Goal: Information Seeking & Learning: Learn about a topic

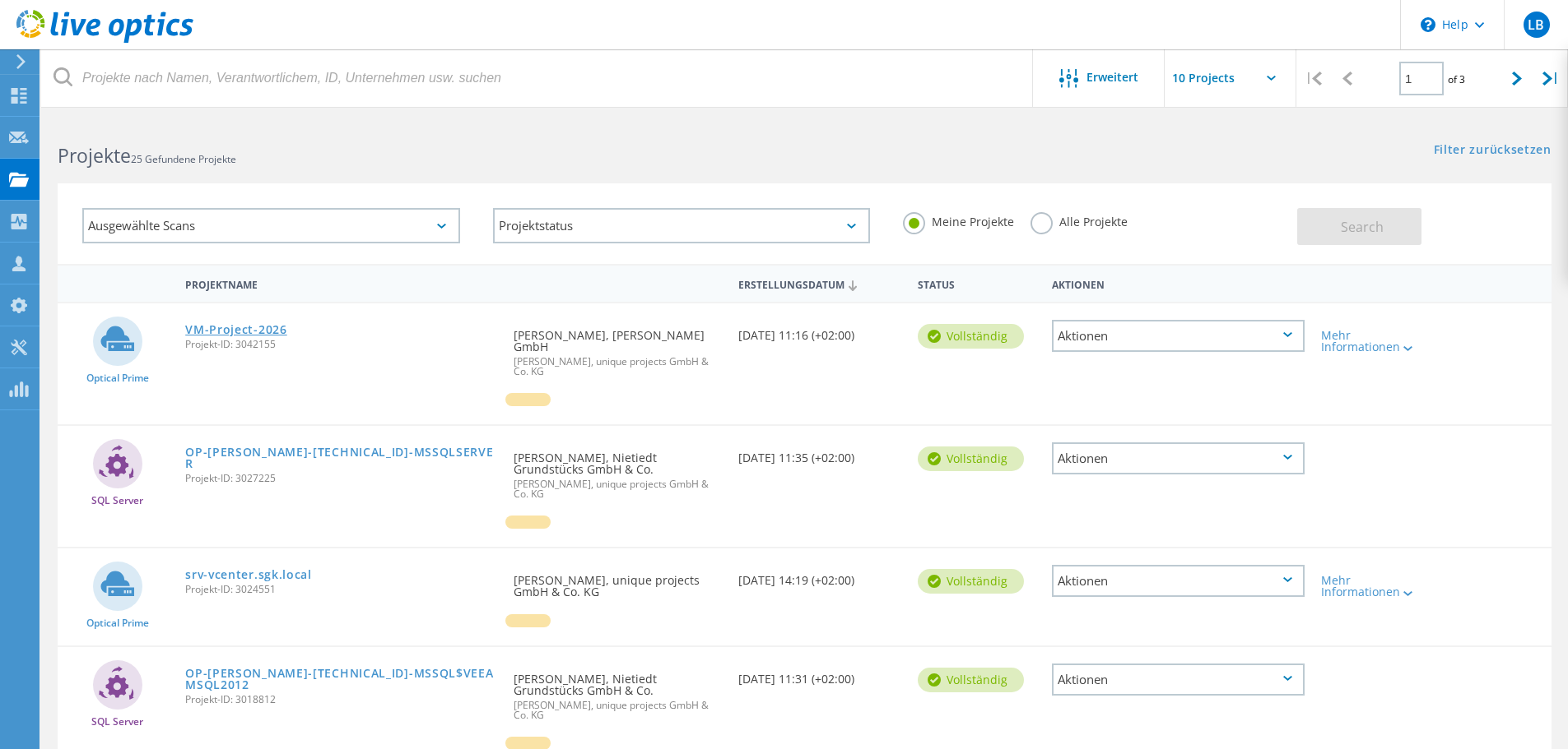
click at [218, 326] on link "VM-Project-2026" at bounding box center [236, 329] width 102 height 12
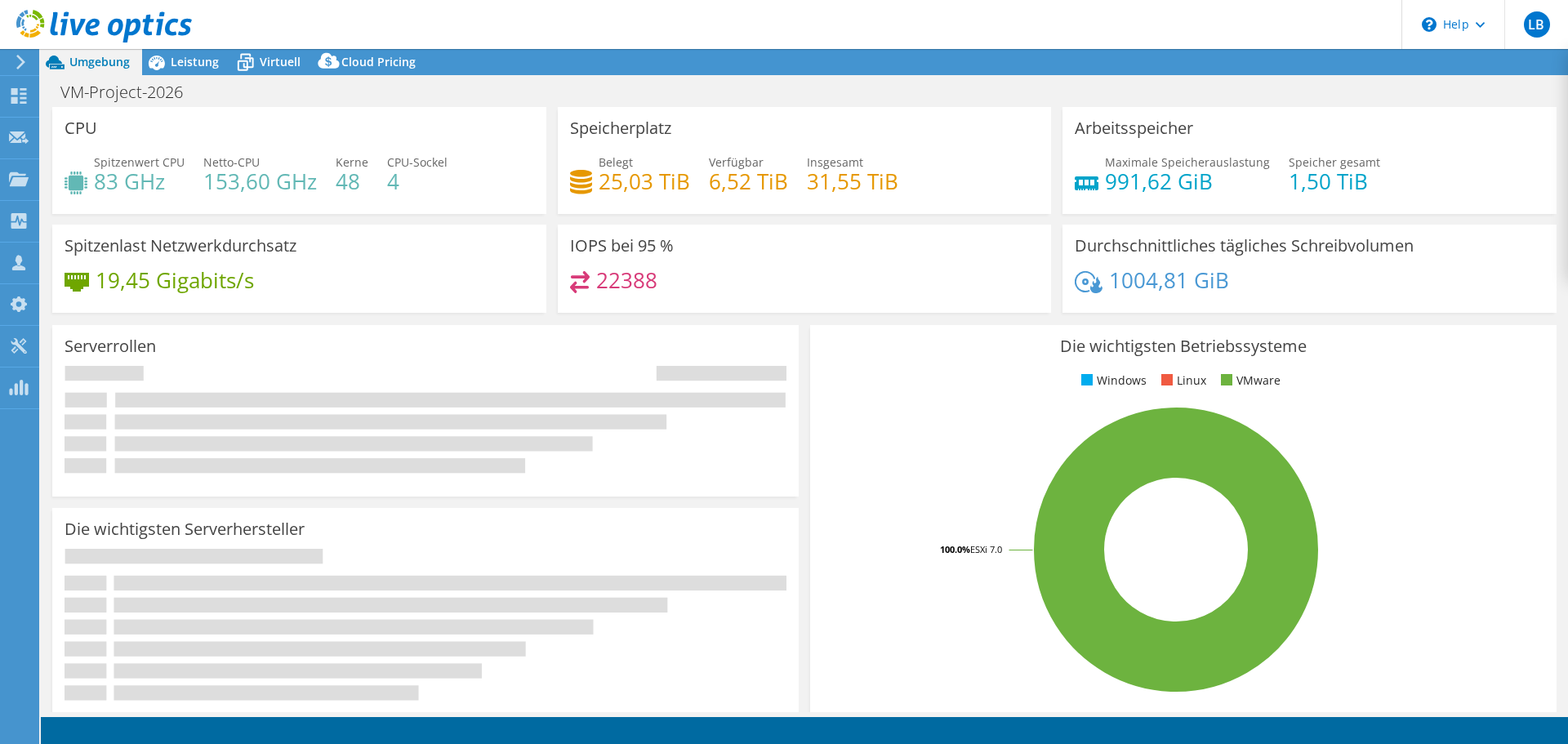
select select "USD"
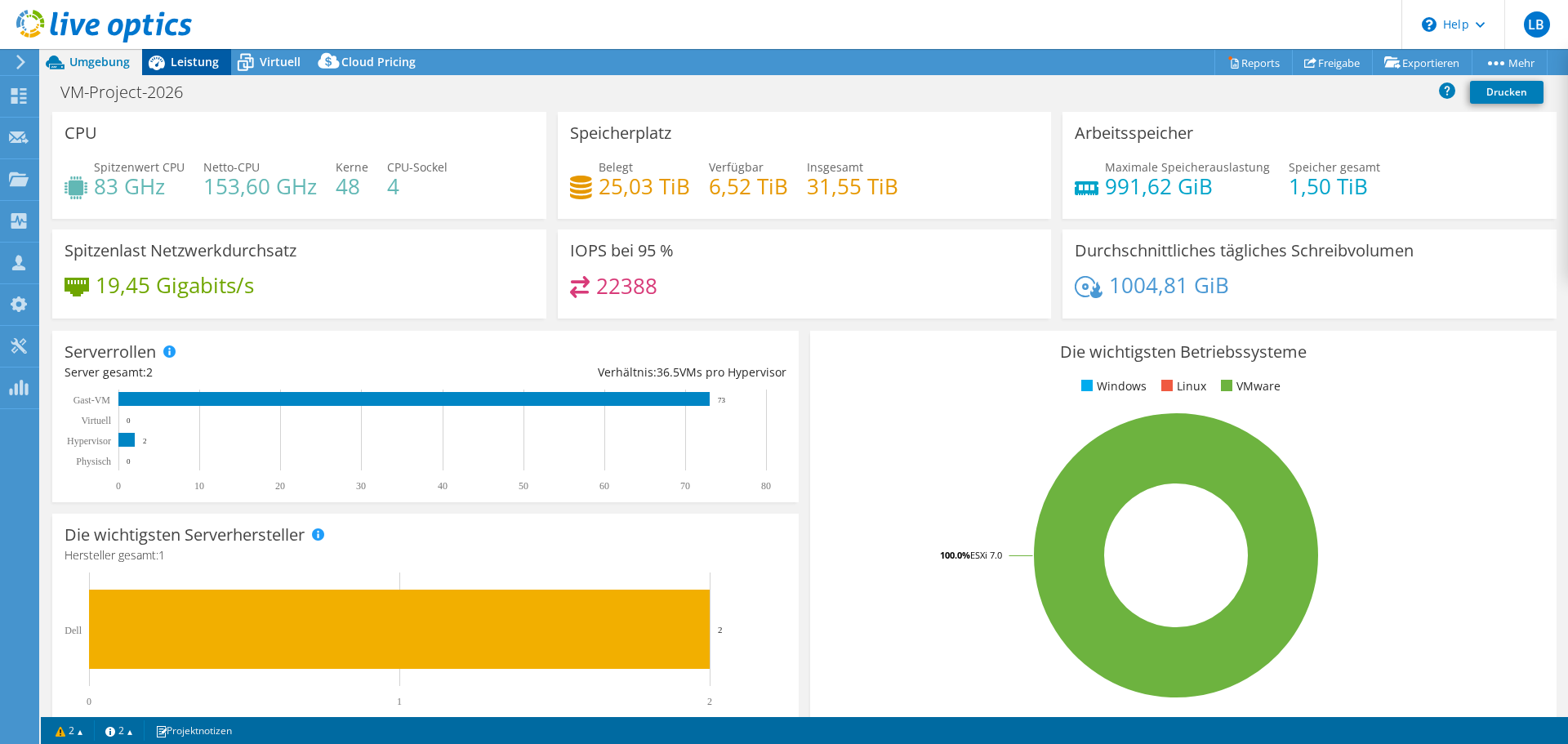
click at [194, 66] on span "Leistung" at bounding box center [195, 61] width 48 height 15
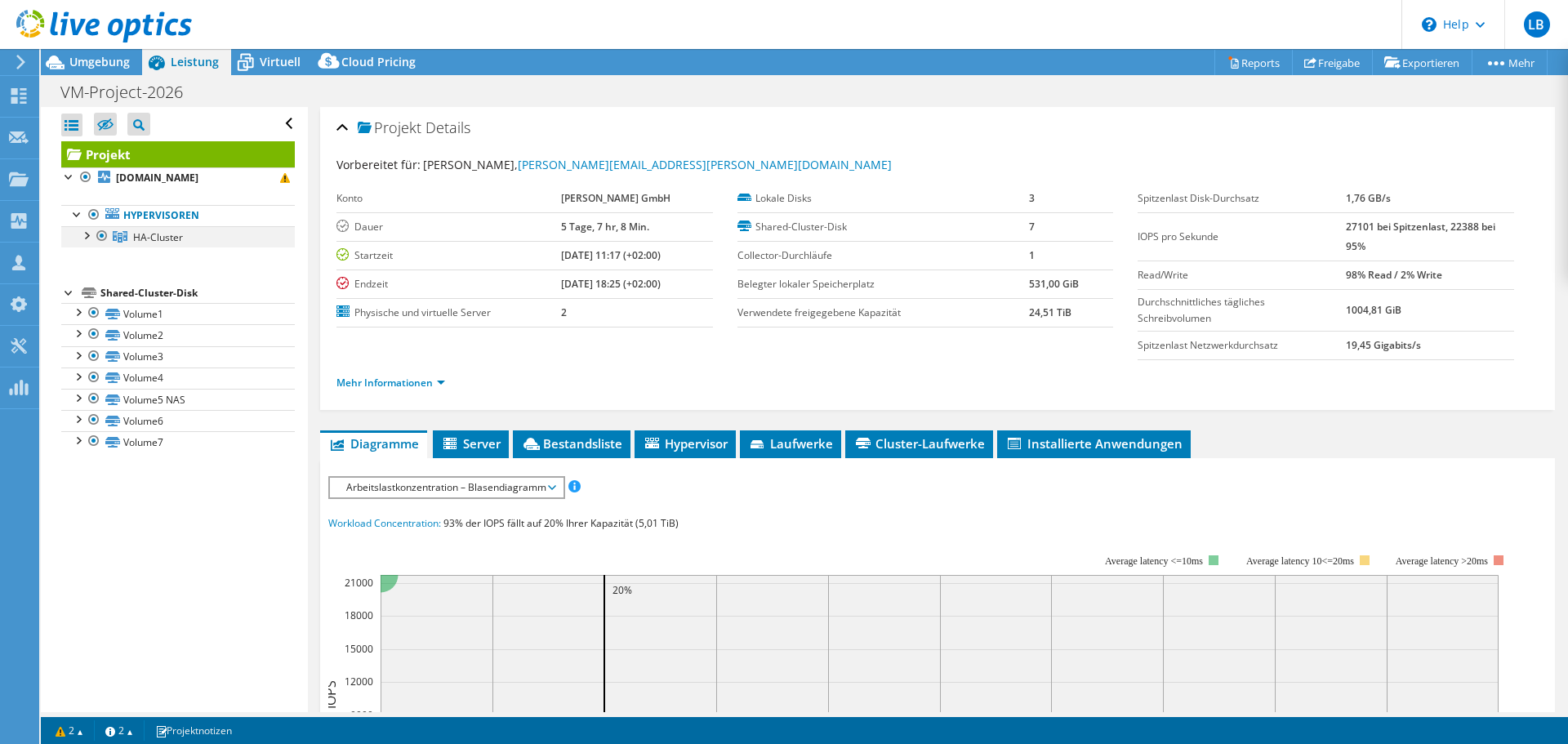
click at [83, 237] on div at bounding box center [86, 234] width 16 height 16
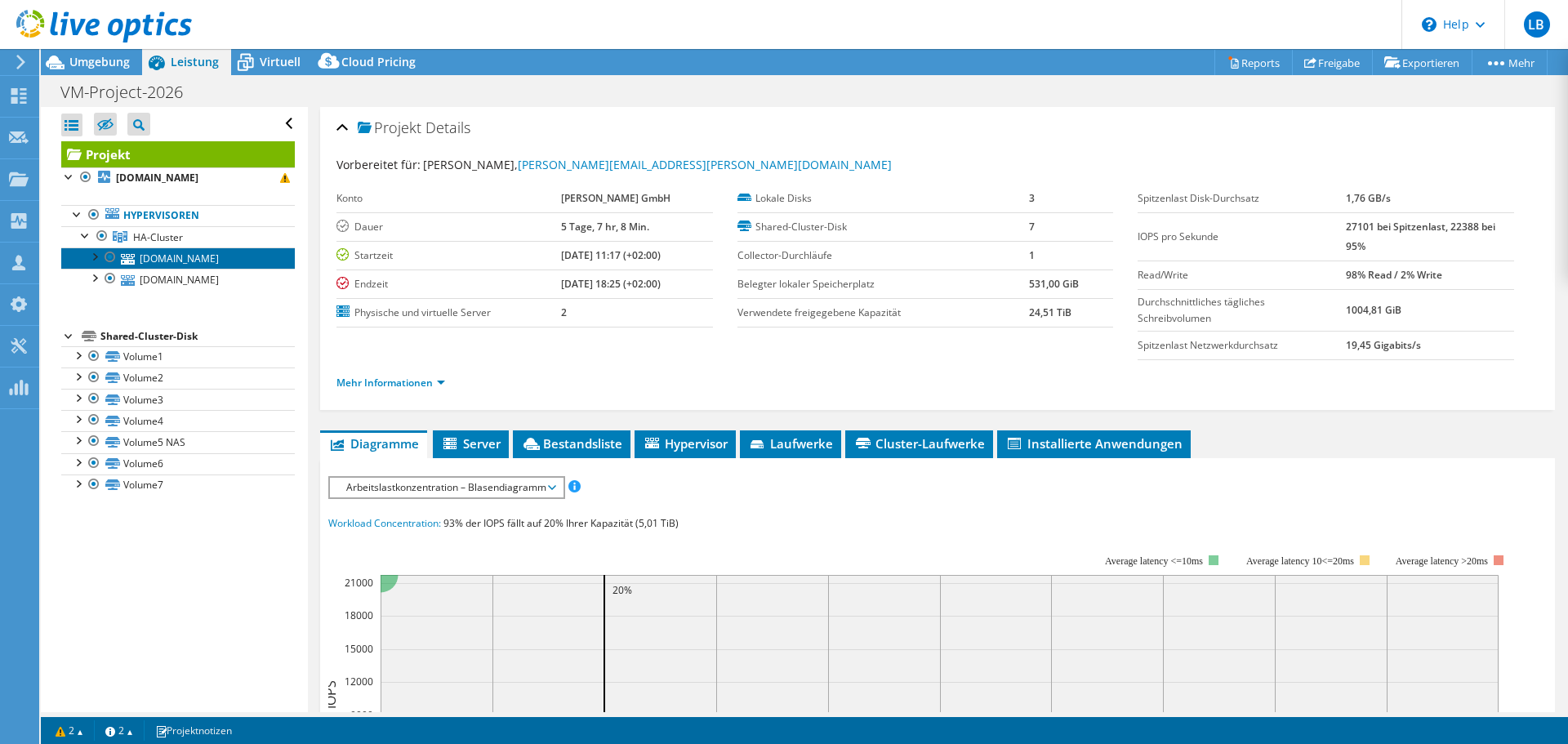
click at [196, 263] on link "[DOMAIN_NAME]" at bounding box center [178, 258] width 233 height 21
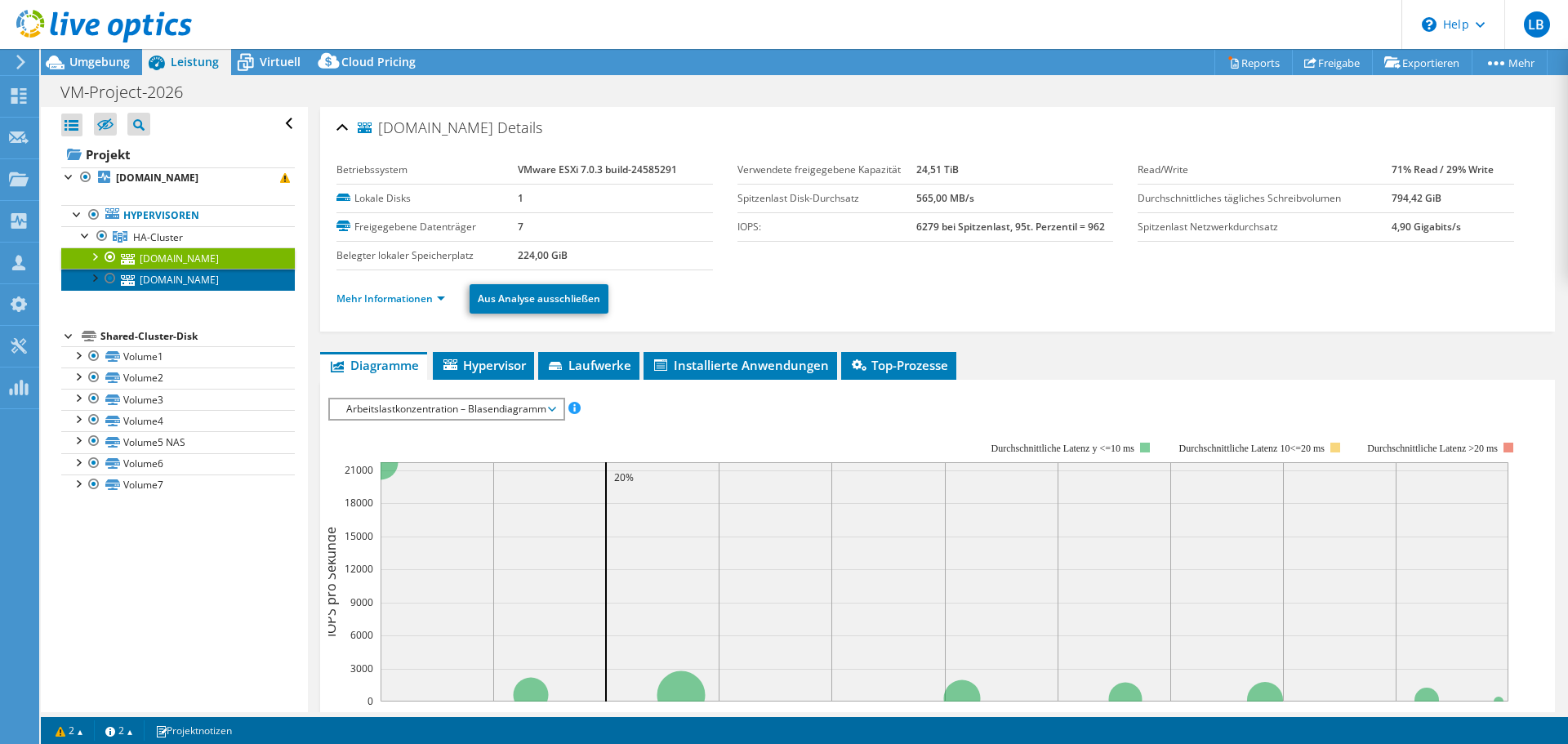
click at [169, 279] on link "[DOMAIN_NAME]" at bounding box center [178, 280] width 233 height 21
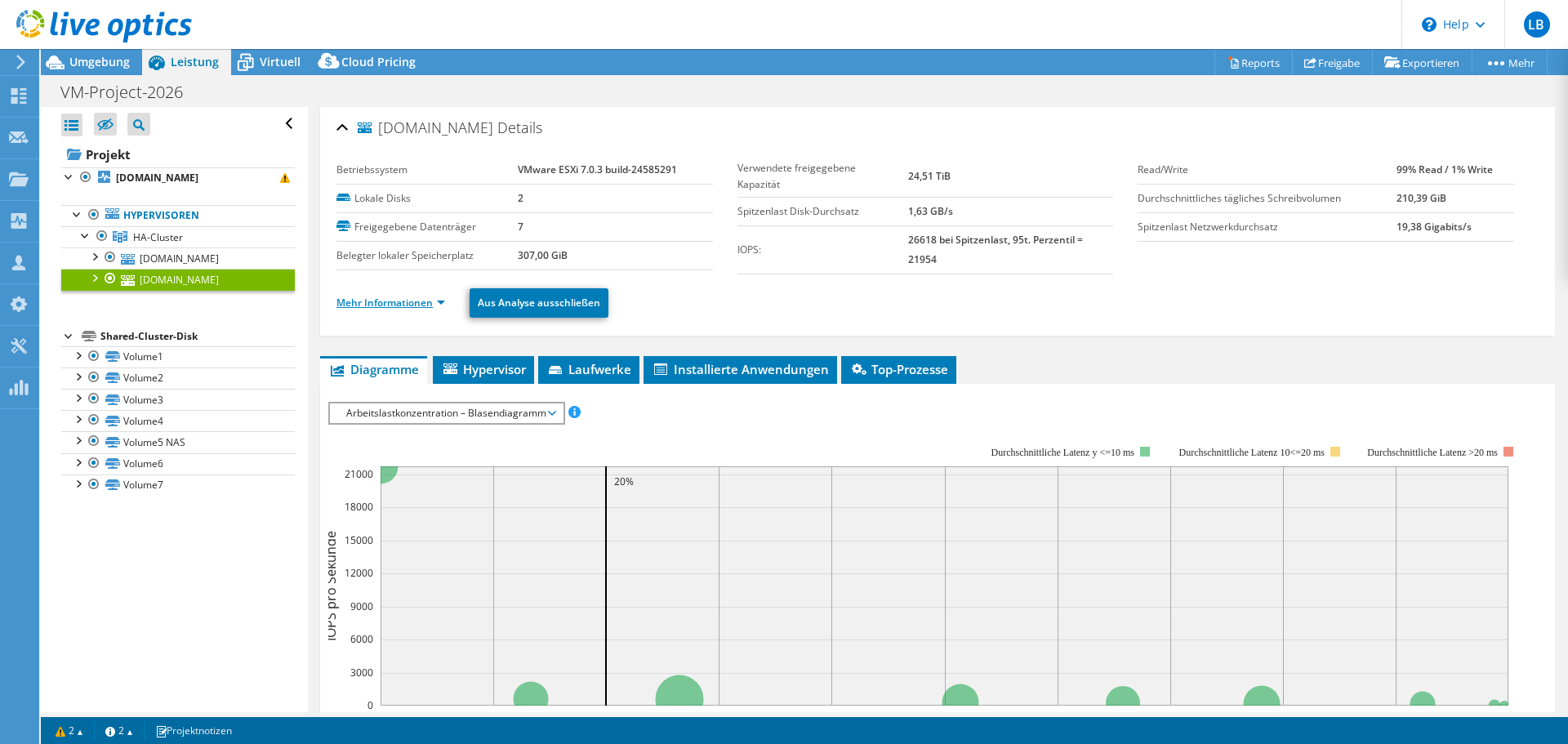
click at [426, 307] on link "Mehr Informationen" at bounding box center [391, 303] width 109 height 14
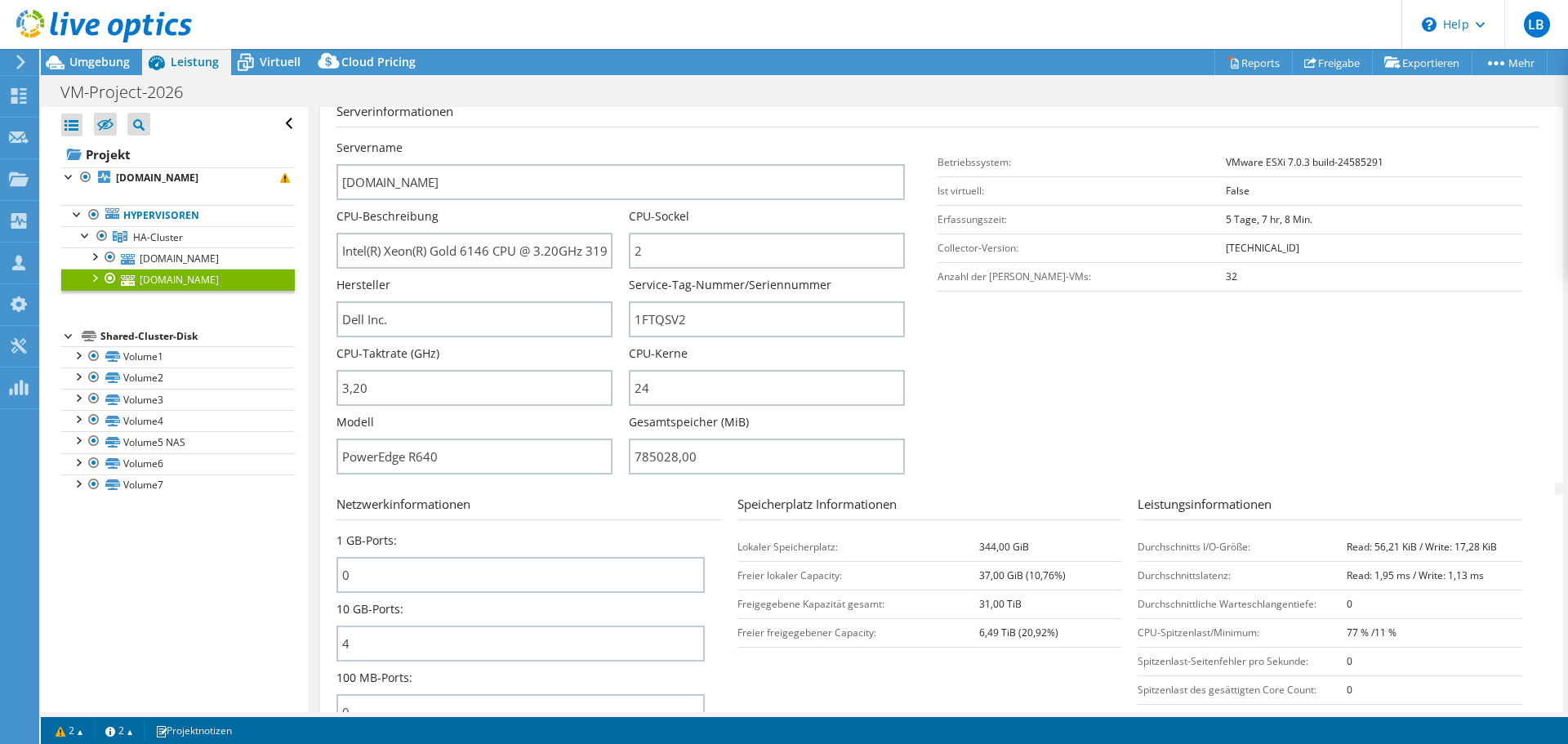
scroll to position [243, 0]
click at [651, 453] on input "785028,00" at bounding box center [767, 455] width 276 height 36
type input "78502800"
click at [99, 55] on span "Umgebung" at bounding box center [100, 61] width 61 height 15
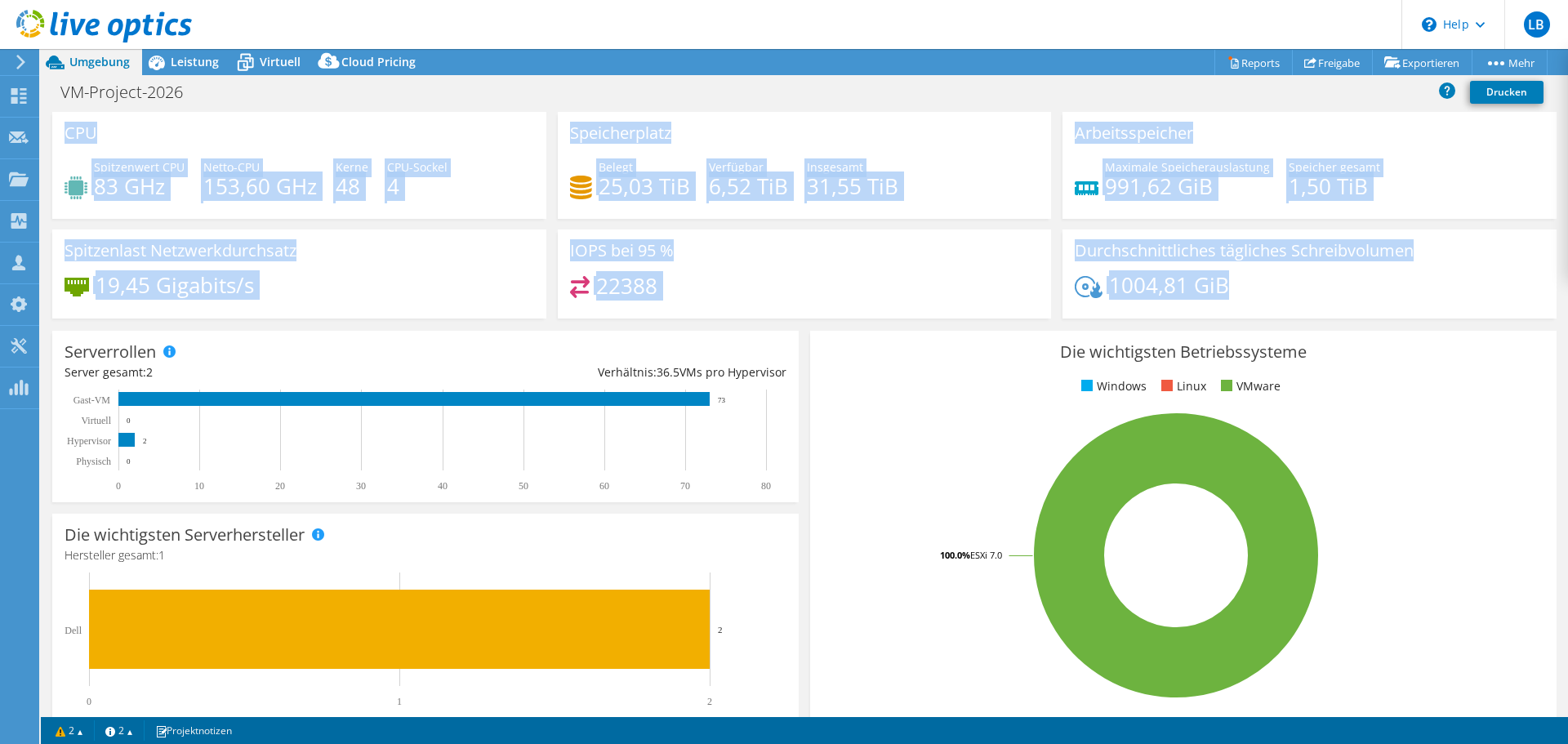
drag, startPoint x: 1228, startPoint y: 293, endPoint x: 68, endPoint y: 123, distance: 1172.4
click at [68, 123] on div "CPU Spitzenwert CPU 83 GHz Netto-CPU 153,60 GHz Kerne 48 CPU-Sockel 4 Speicherp…" at bounding box center [805, 220] width 1516 height 217
click at [135, 134] on div "CPU Spitzenwert CPU 83 GHz Netto-CPU 153,60 GHz Kerne 48 CPU-Sockel 4" at bounding box center [299, 165] width 494 height 107
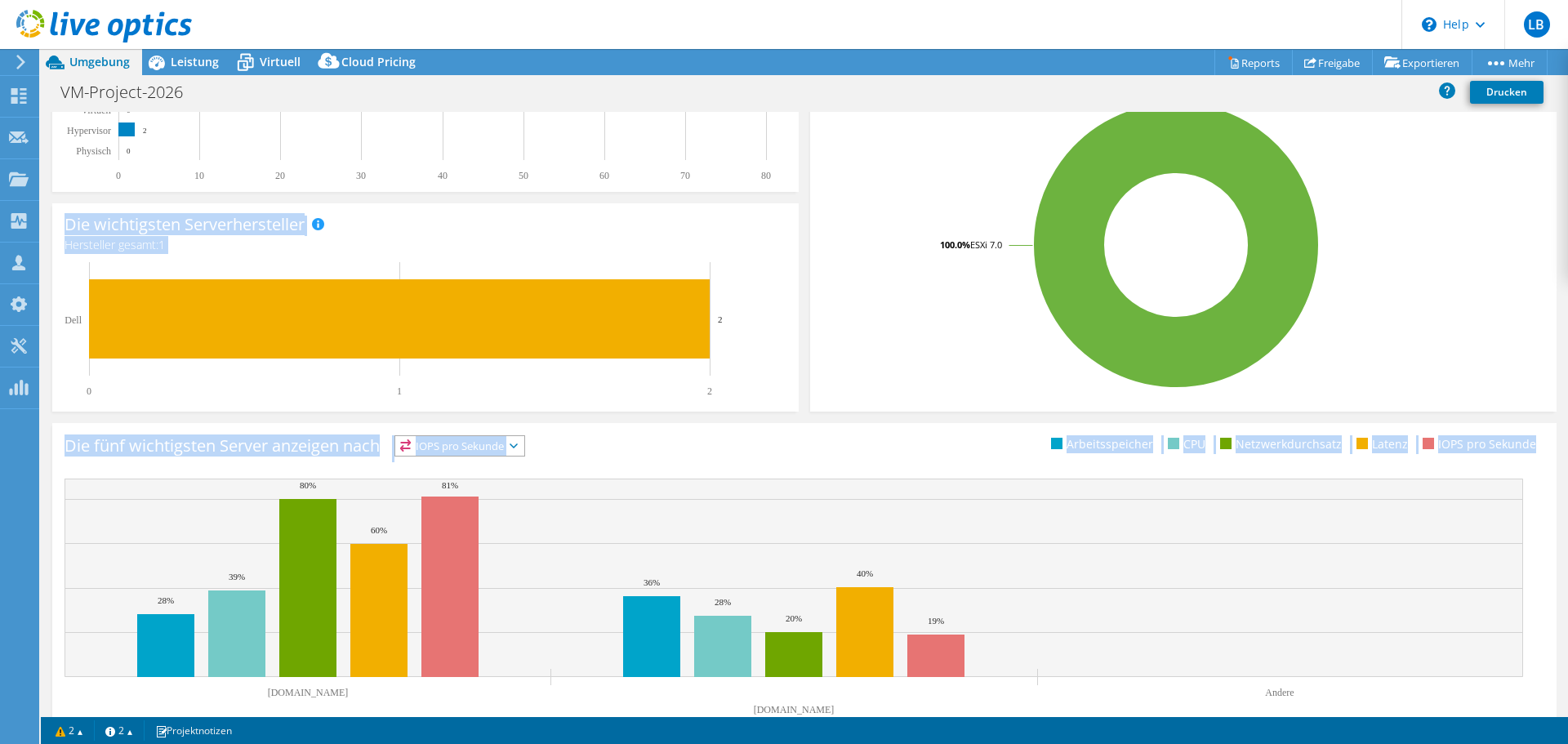
scroll to position [346, 0]
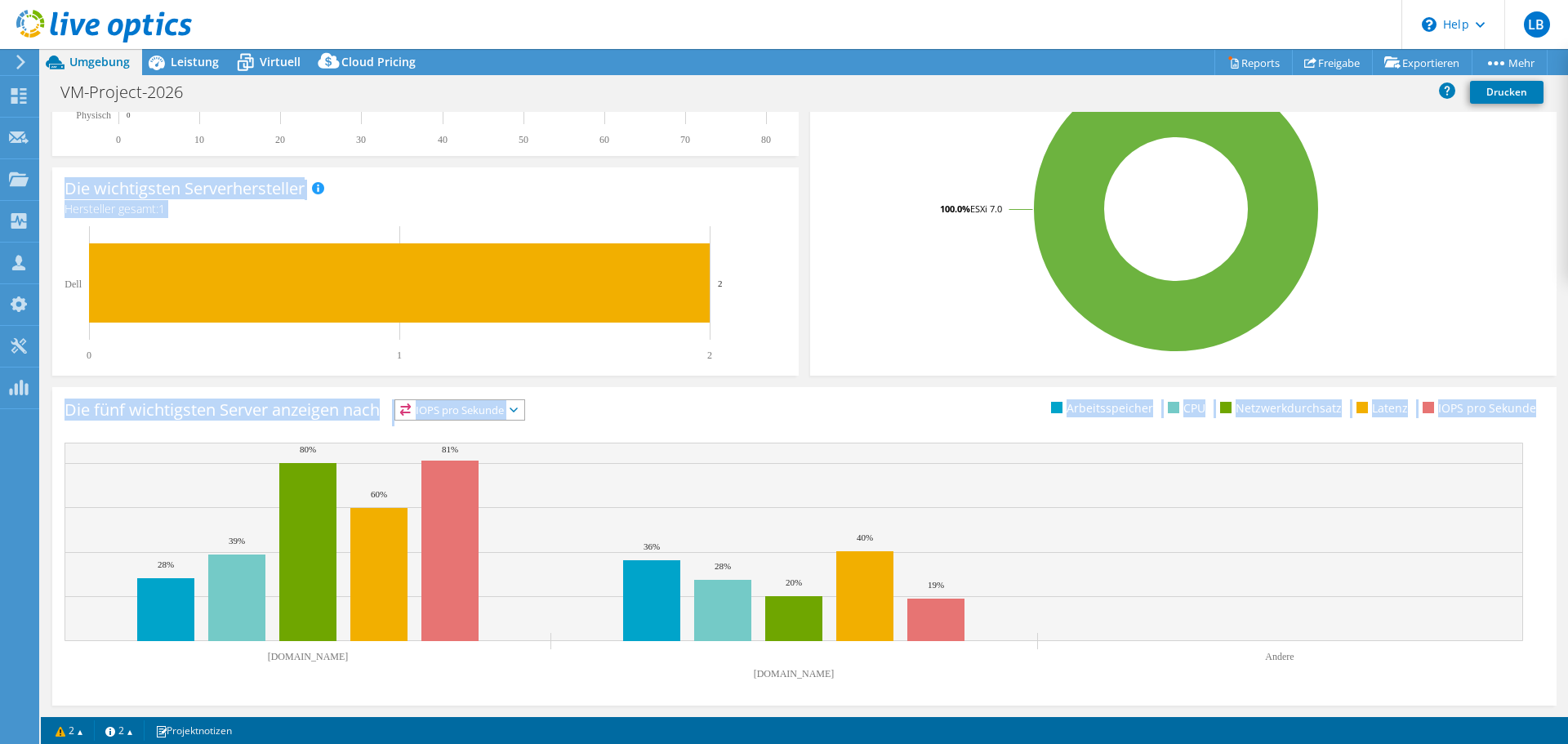
drag, startPoint x: 64, startPoint y: 132, endPoint x: 1288, endPoint y: 656, distance: 1331.4
click at [1288, 656] on section "CPU Spitzenwert CPU 83 GHz Netto-CPU 153,60 GHz Kerne 48 CPU-Sockel 4 Speicherp…" at bounding box center [805, 241] width 1528 height 952
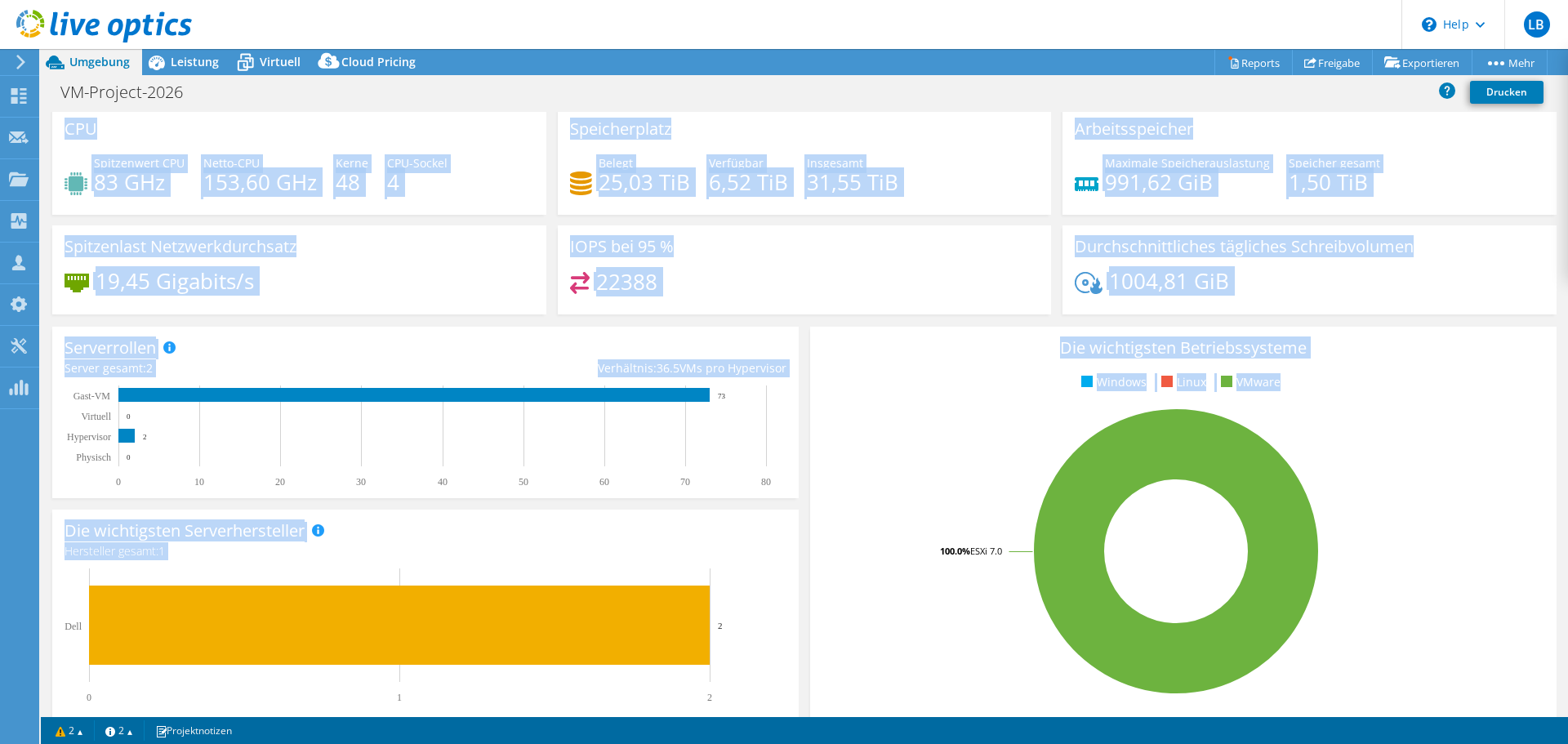
scroll to position [0, 0]
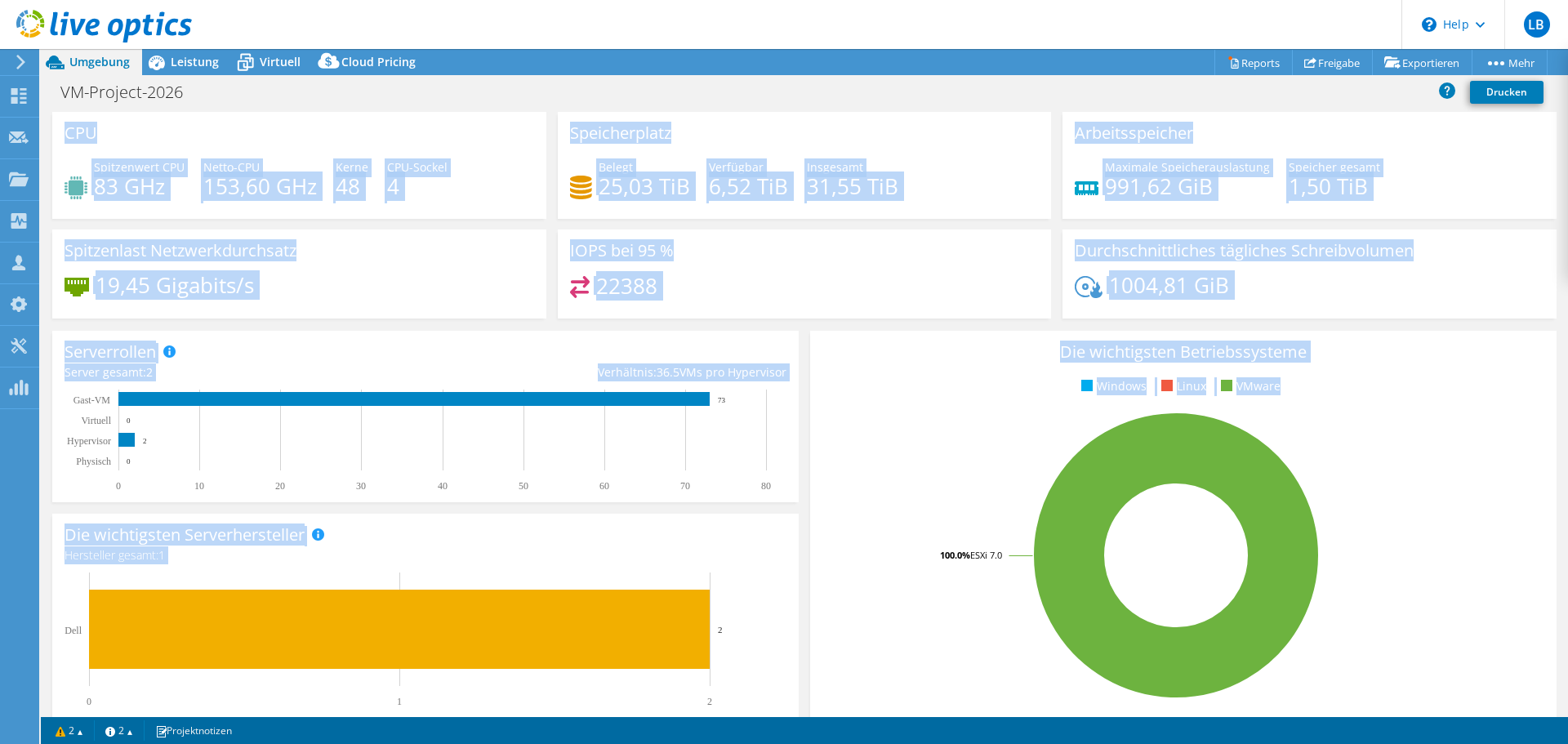
click at [882, 240] on div "IOPS bei 95 % 22388" at bounding box center [805, 275] width 494 height 89
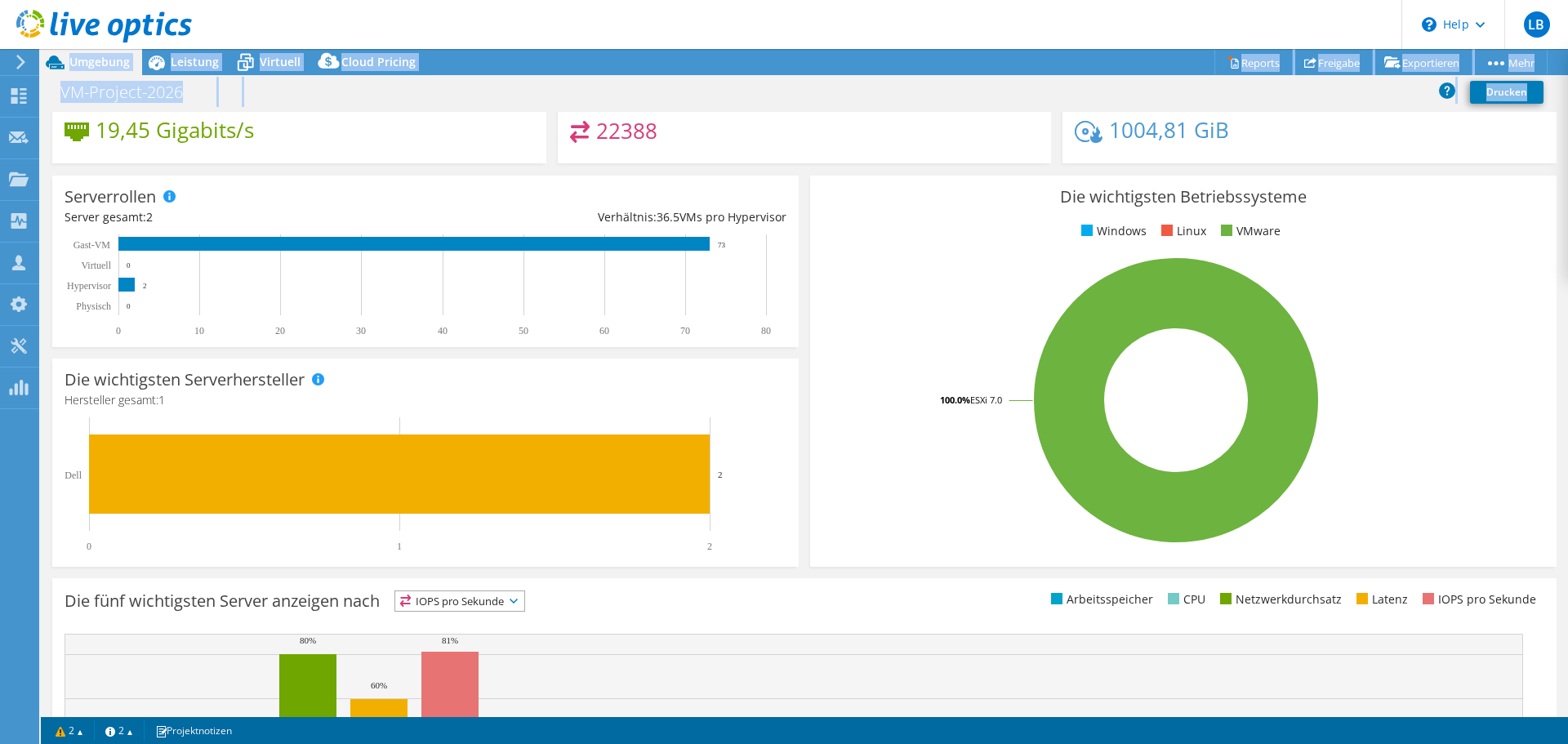
scroll to position [346, 0]
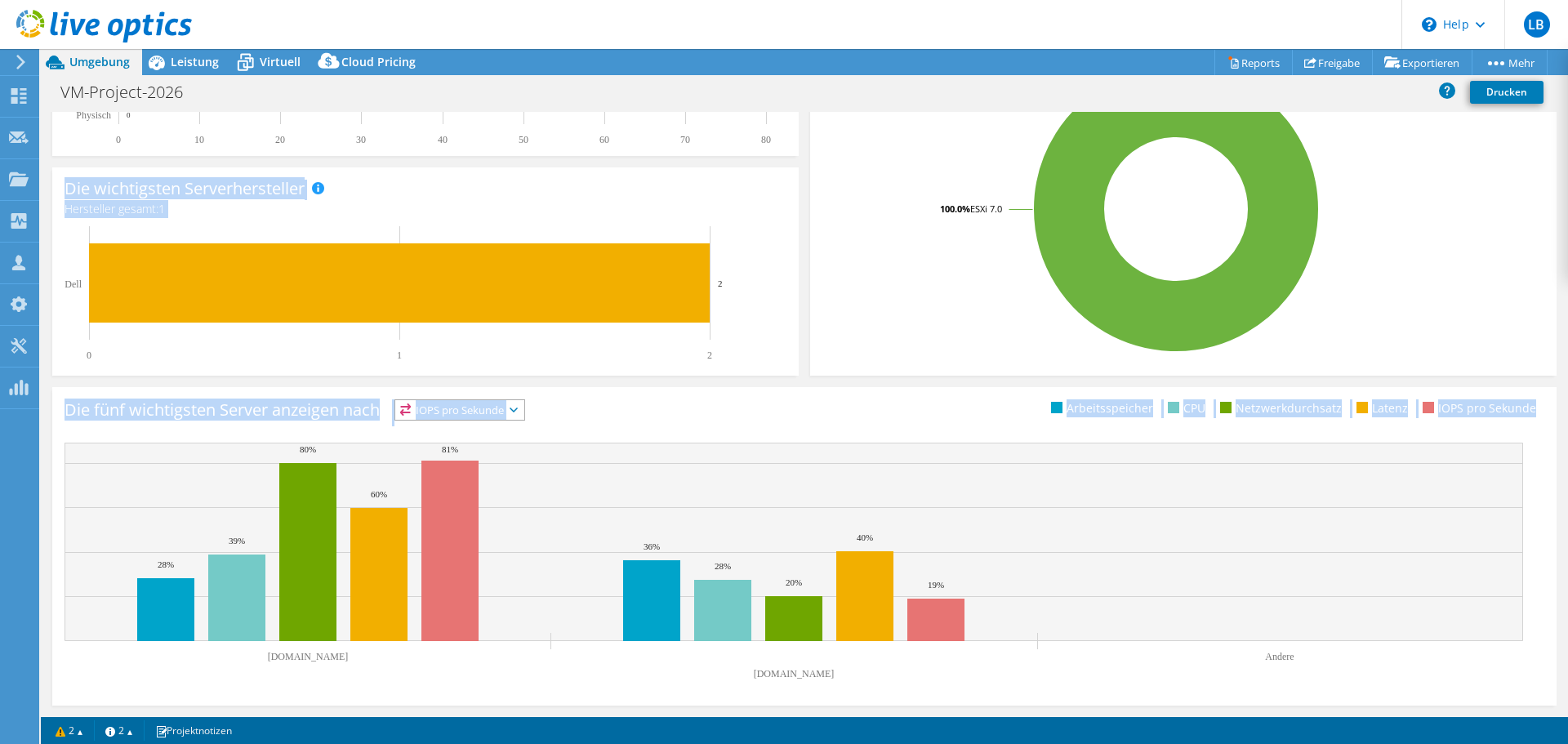
drag, startPoint x: 70, startPoint y: 132, endPoint x: 1318, endPoint y: 664, distance: 1356.7
click at [1318, 664] on section "CPU Spitzenwert CPU 83 GHz Netto-CPU 153,60 GHz Kerne 48 CPU-Sockel 4 Speicherp…" at bounding box center [805, 241] width 1528 height 952
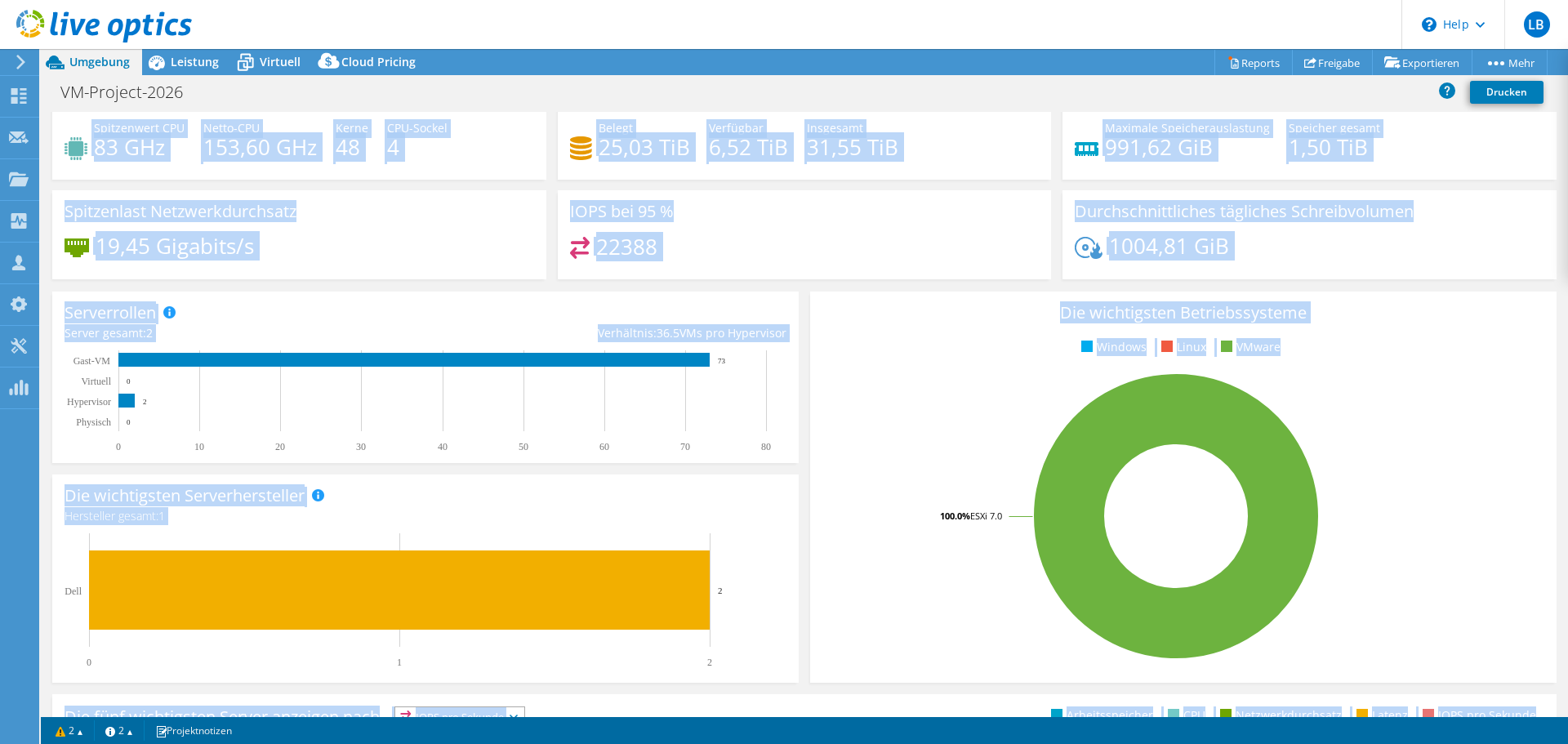
scroll to position [0, 0]
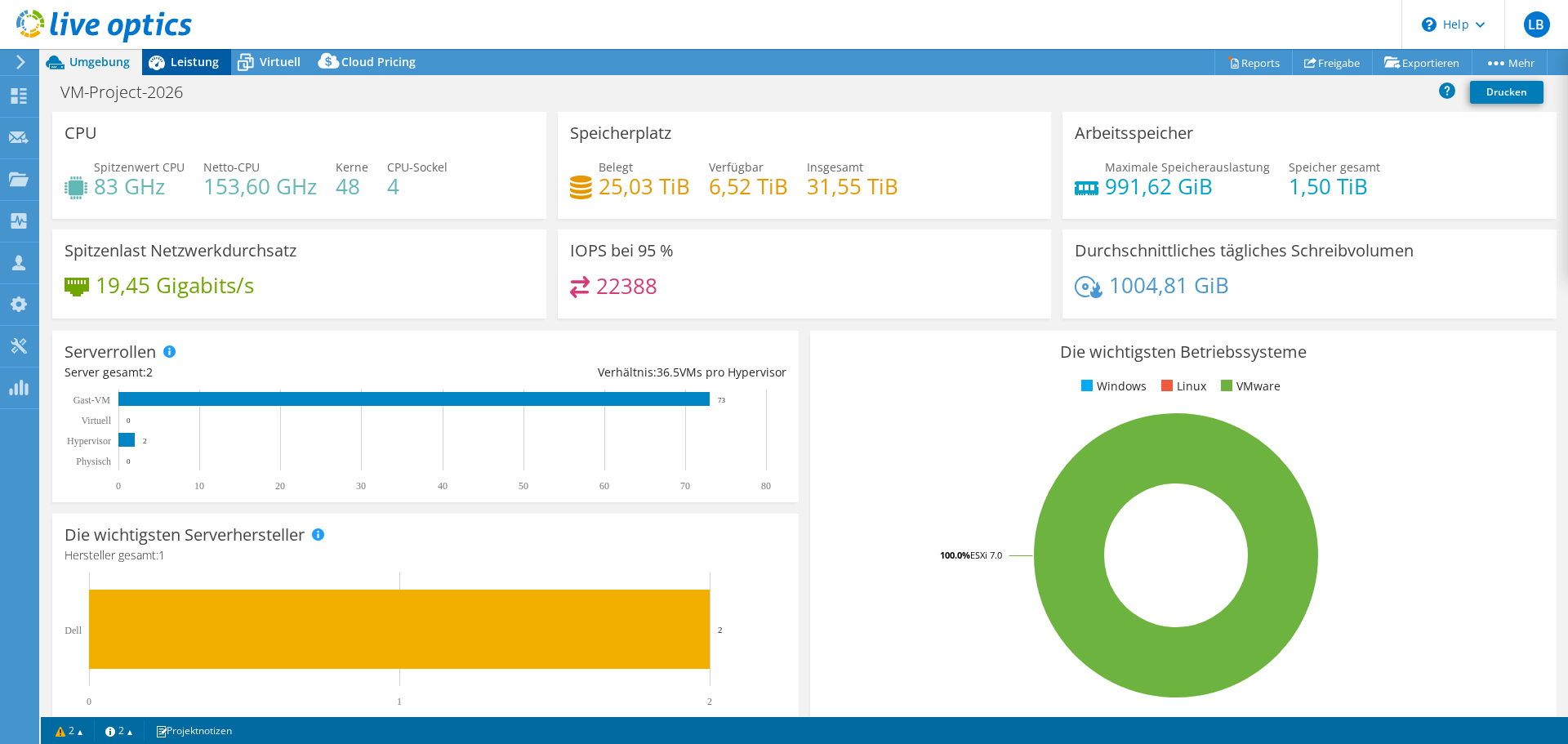
click at [177, 63] on span "Leistung" at bounding box center [195, 61] width 48 height 15
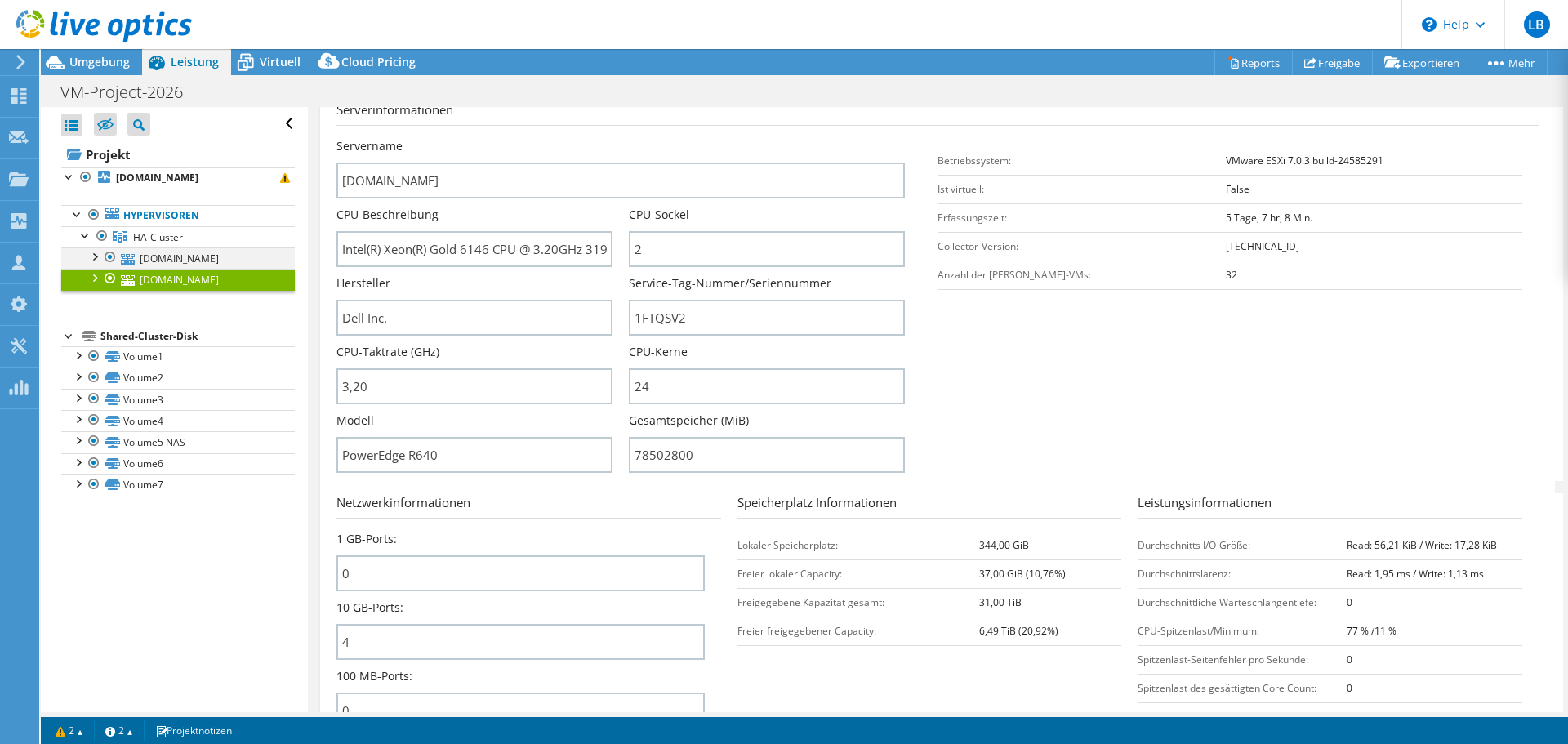
click at [97, 255] on div at bounding box center [94, 256] width 16 height 16
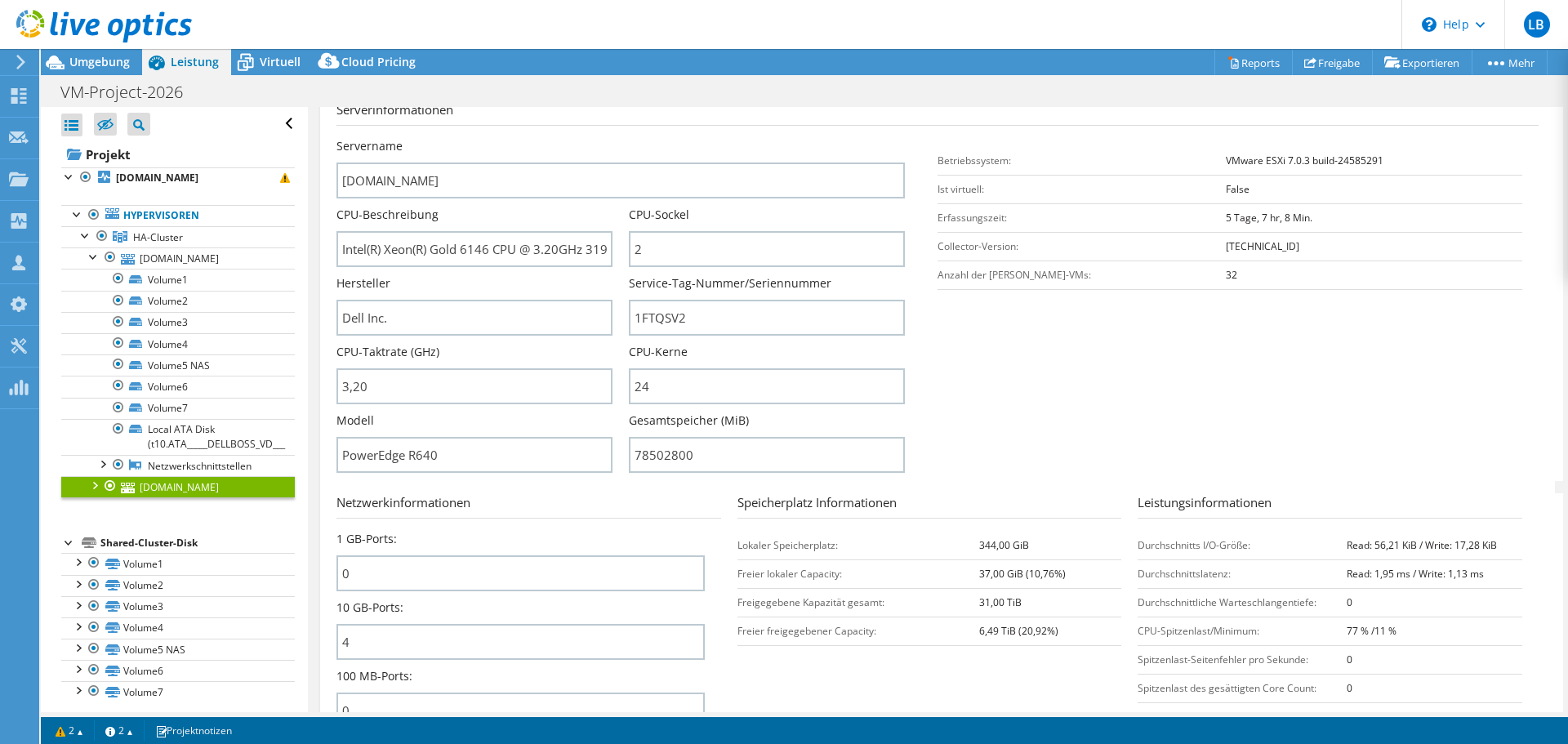
click at [89, 488] on div at bounding box center [94, 485] width 16 height 16
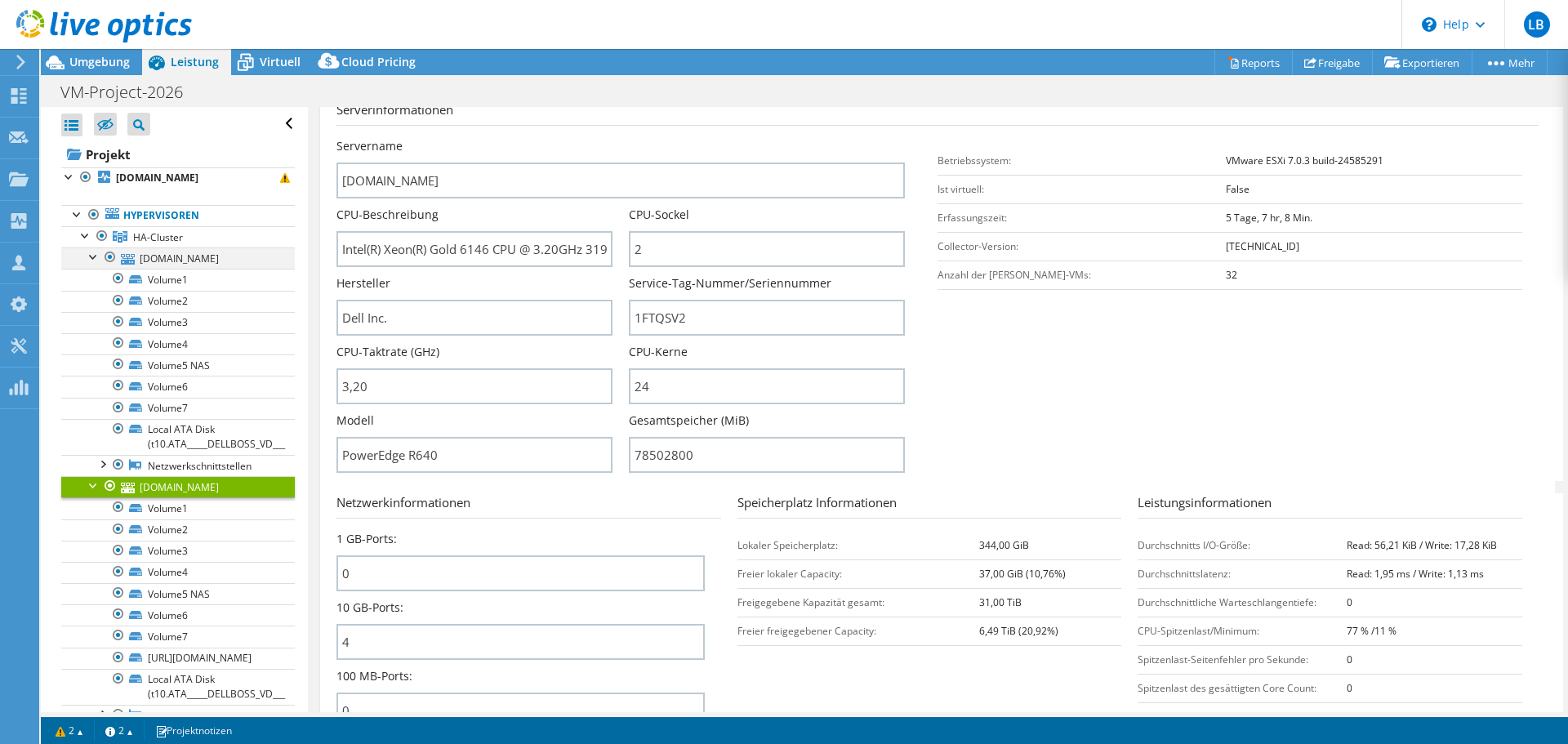
click at [95, 261] on div at bounding box center [94, 256] width 16 height 16
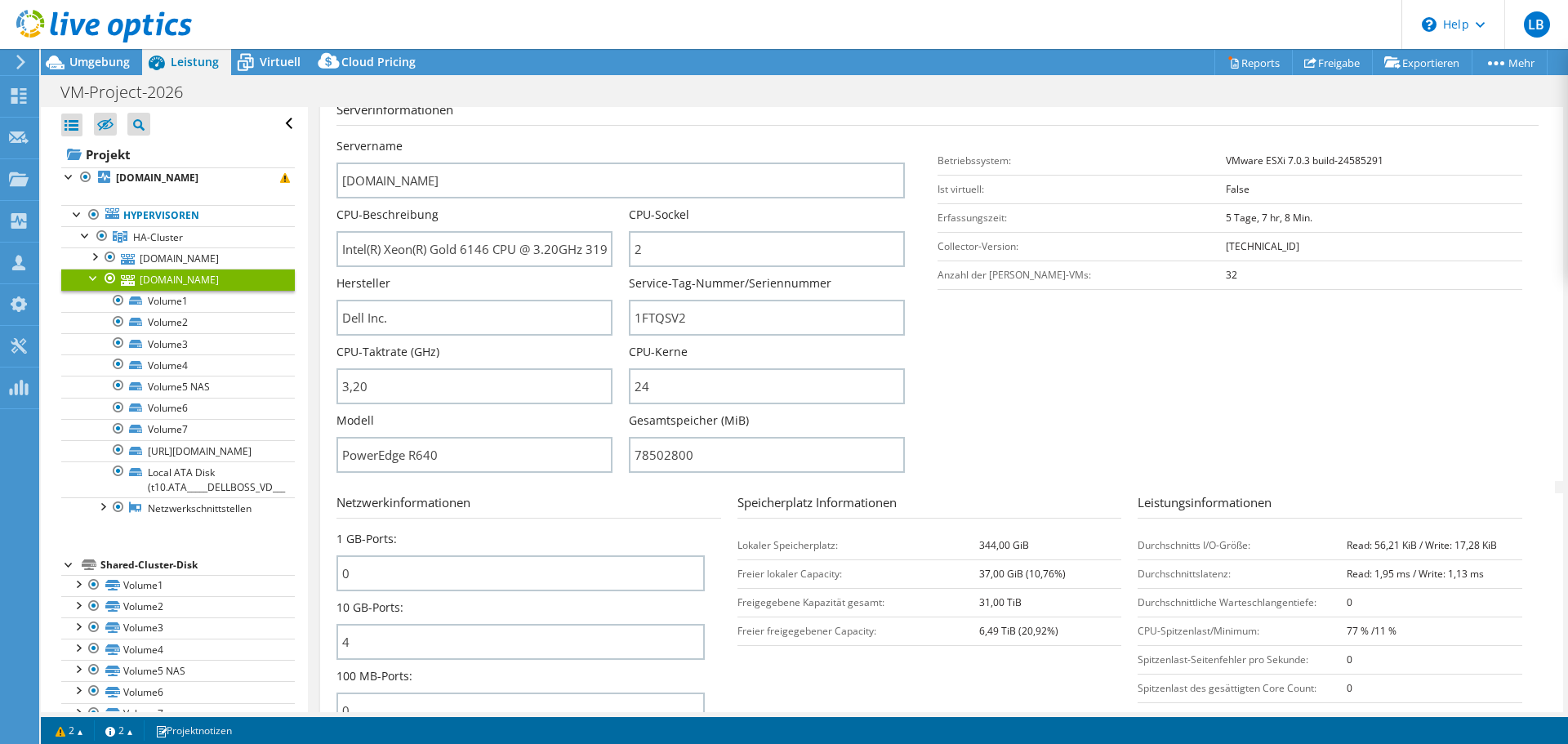
click at [93, 279] on div at bounding box center [94, 277] width 16 height 16
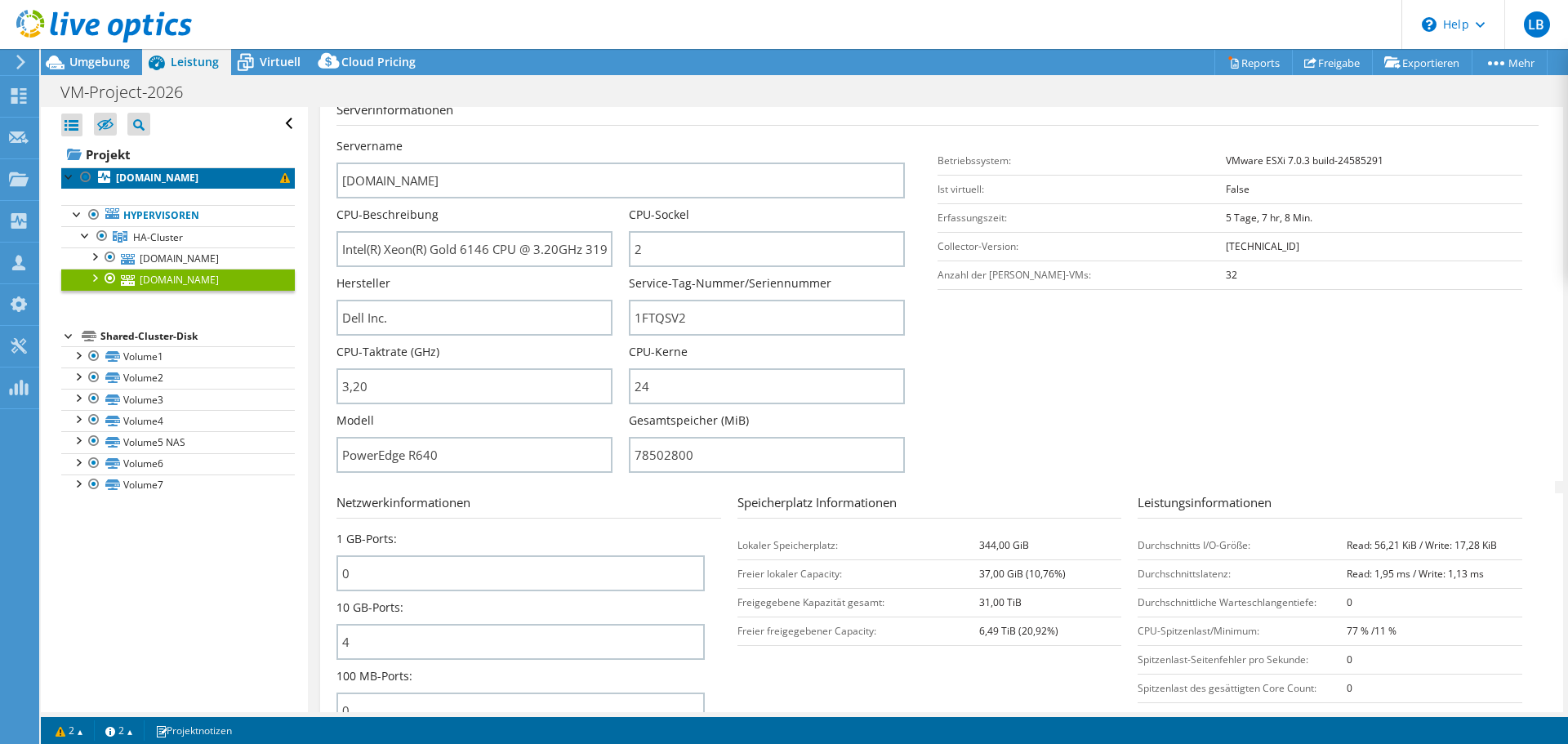
click at [159, 175] on b "[DOMAIN_NAME]" at bounding box center [157, 178] width 82 height 14
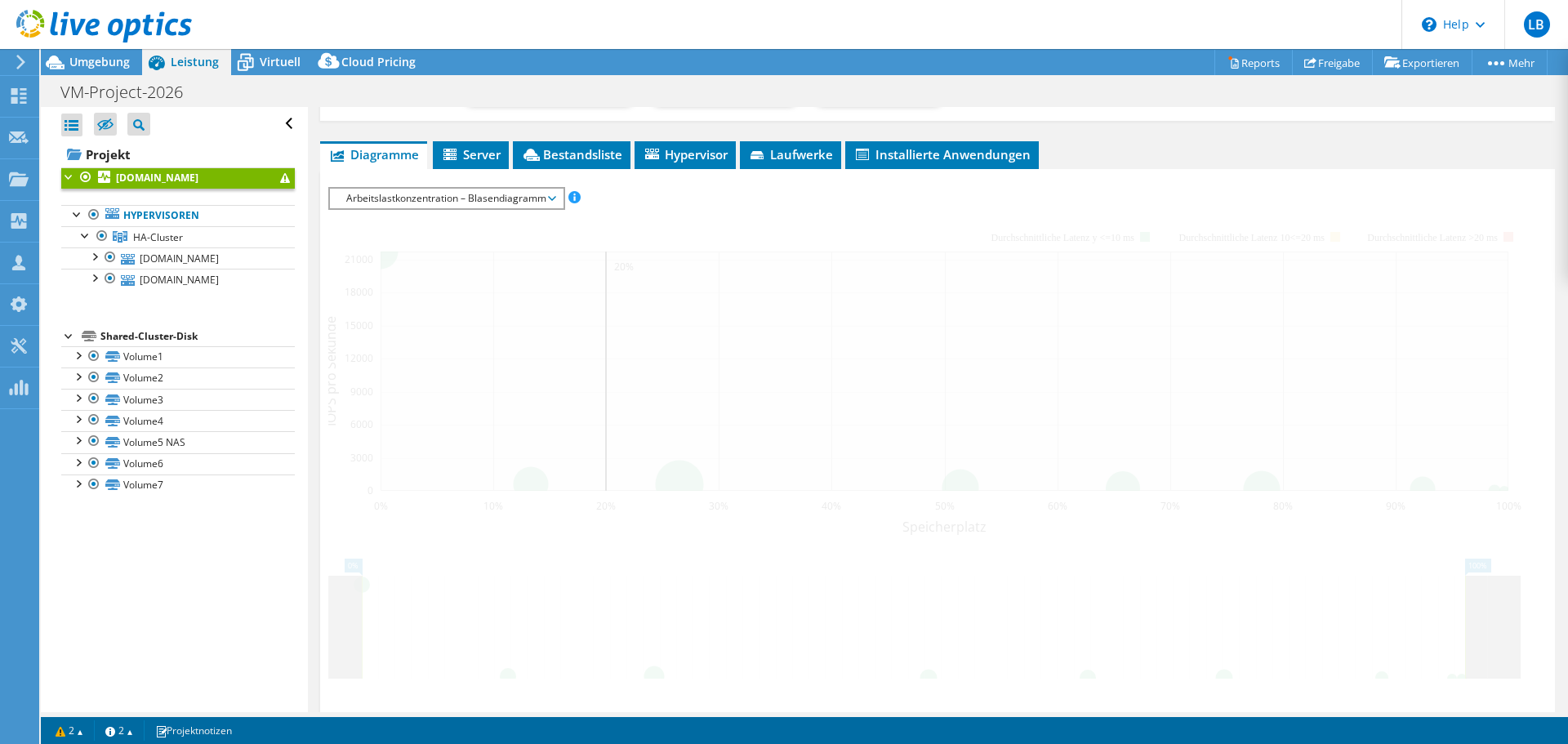
scroll to position [272, 0]
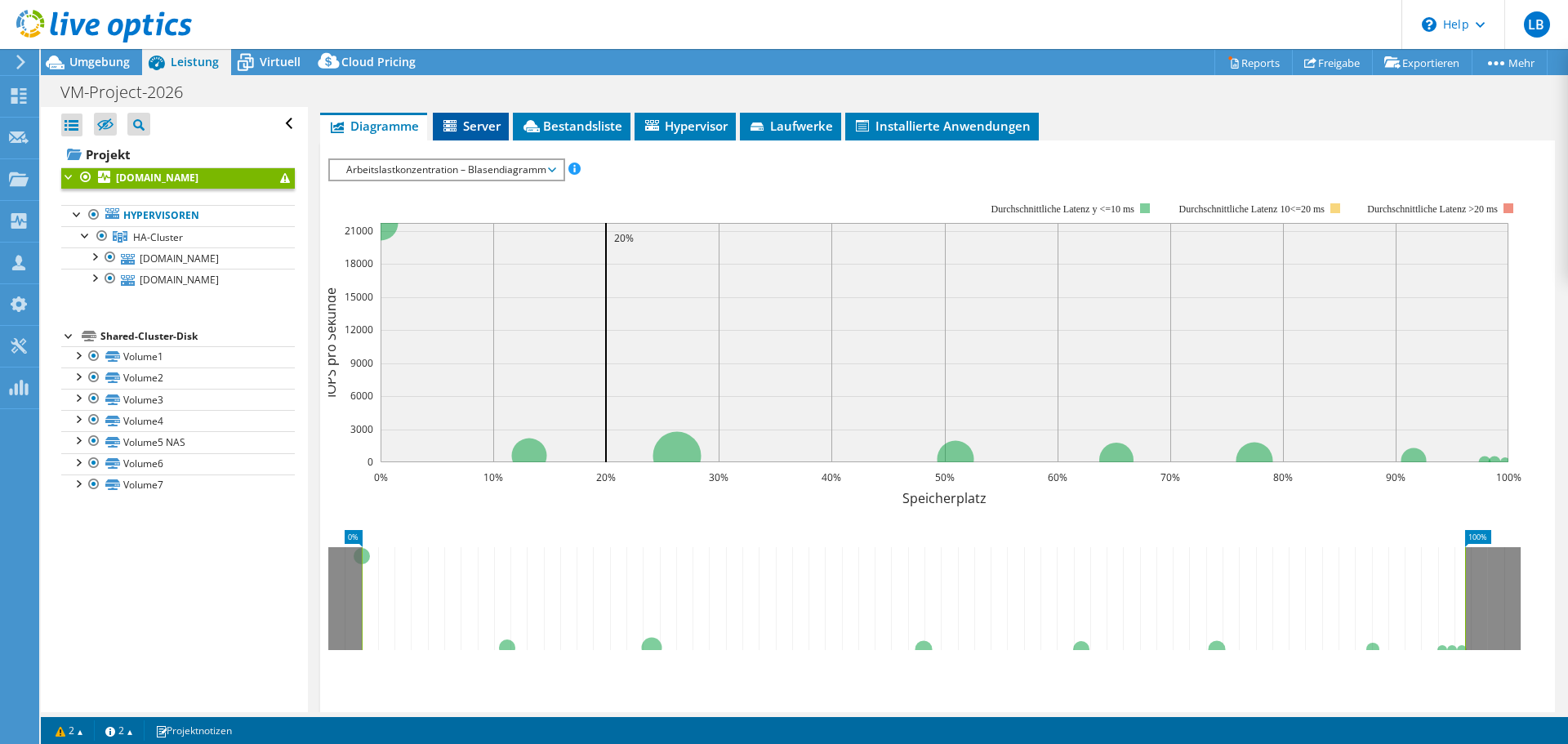
click at [468, 123] on span "Server" at bounding box center [470, 126] width 60 height 16
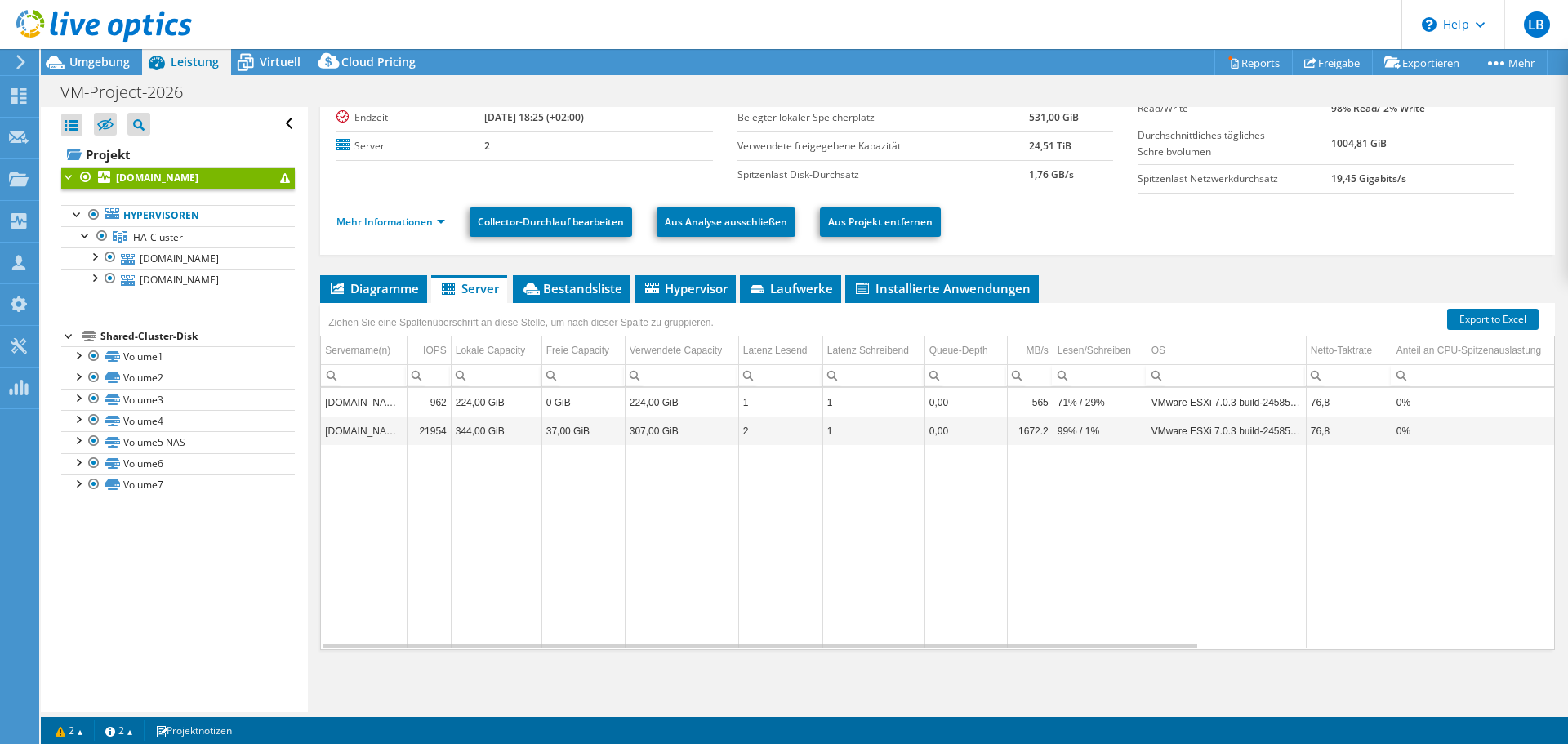
scroll to position [0, 0]
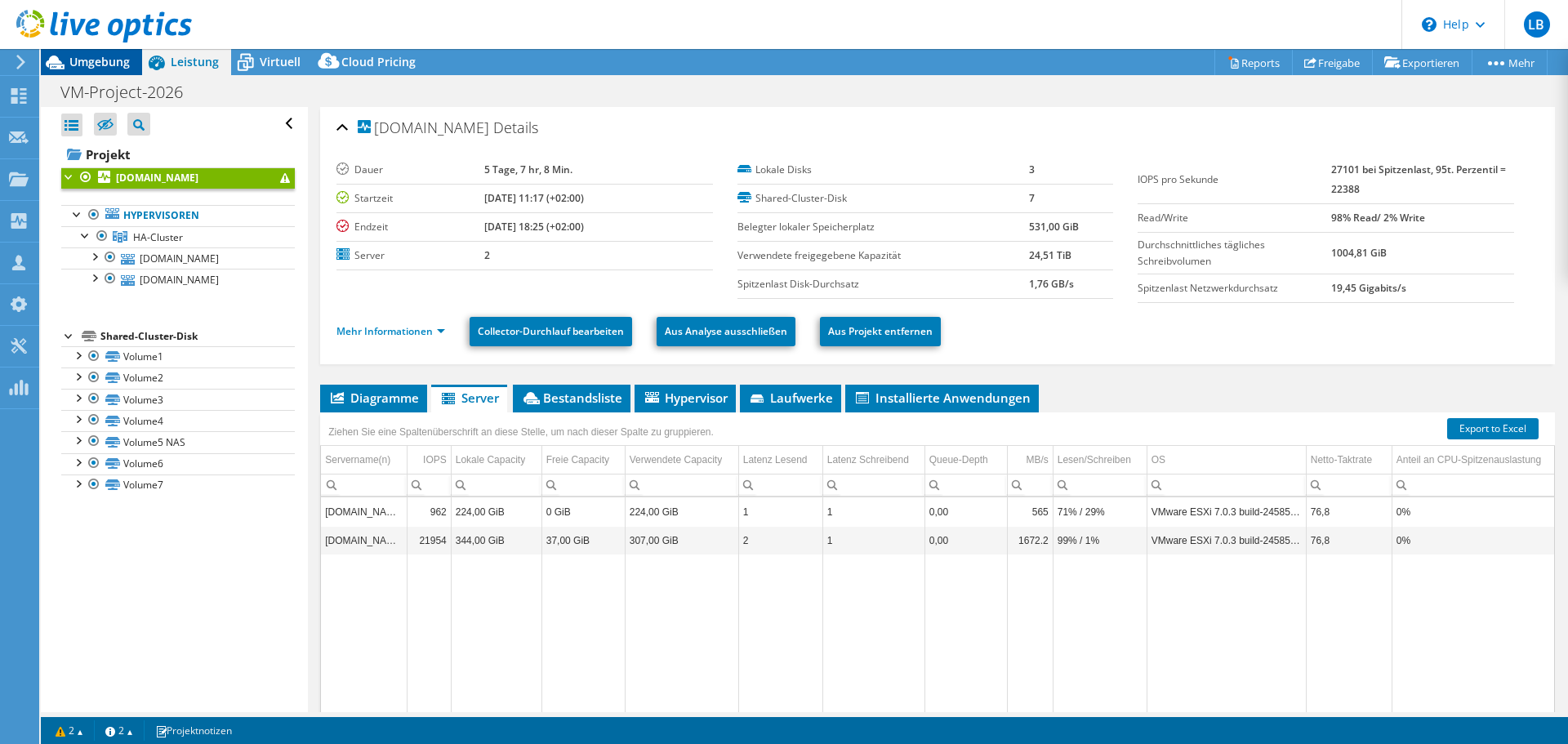
click at [114, 65] on span "Umgebung" at bounding box center [100, 61] width 61 height 15
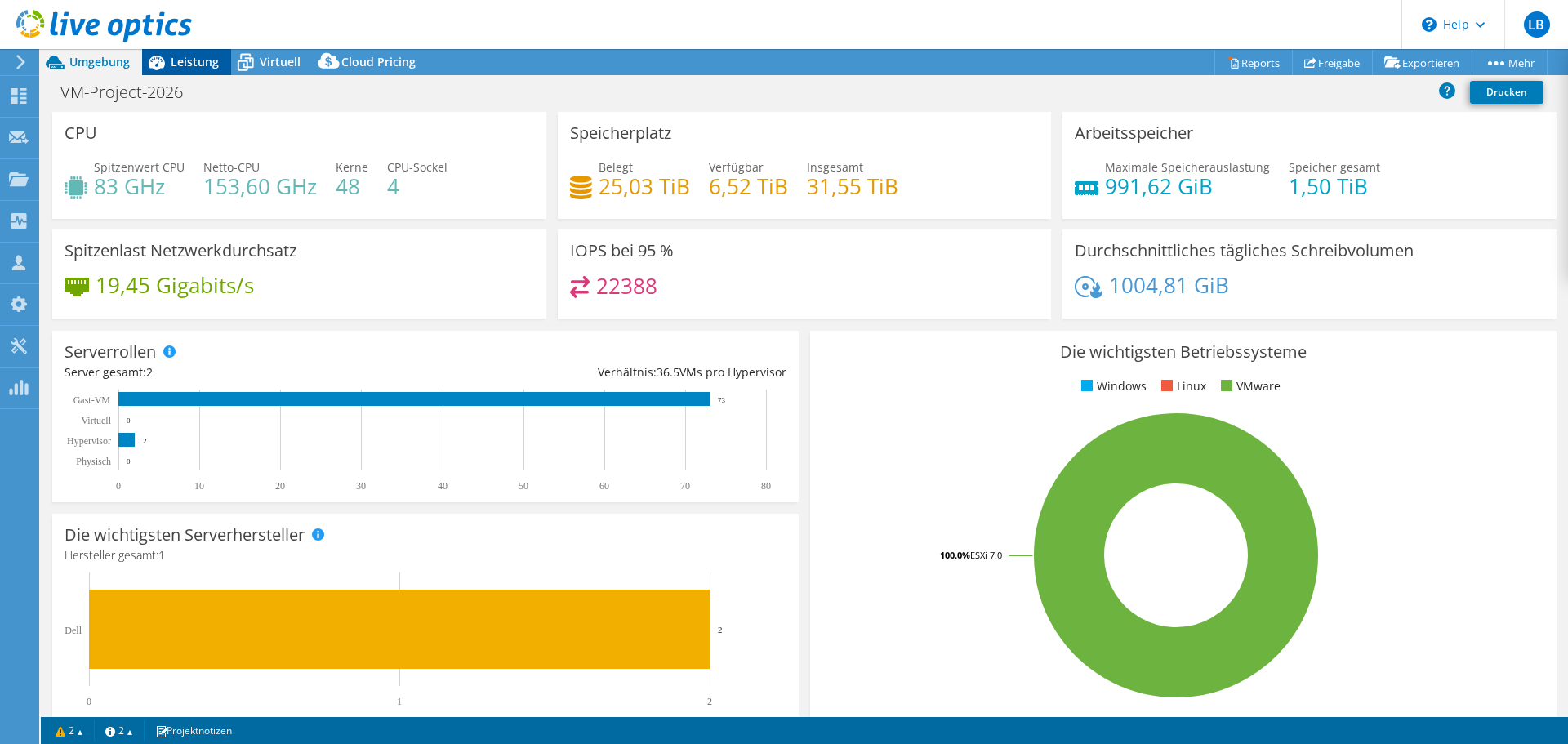
click at [178, 65] on span "Leistung" at bounding box center [195, 61] width 48 height 15
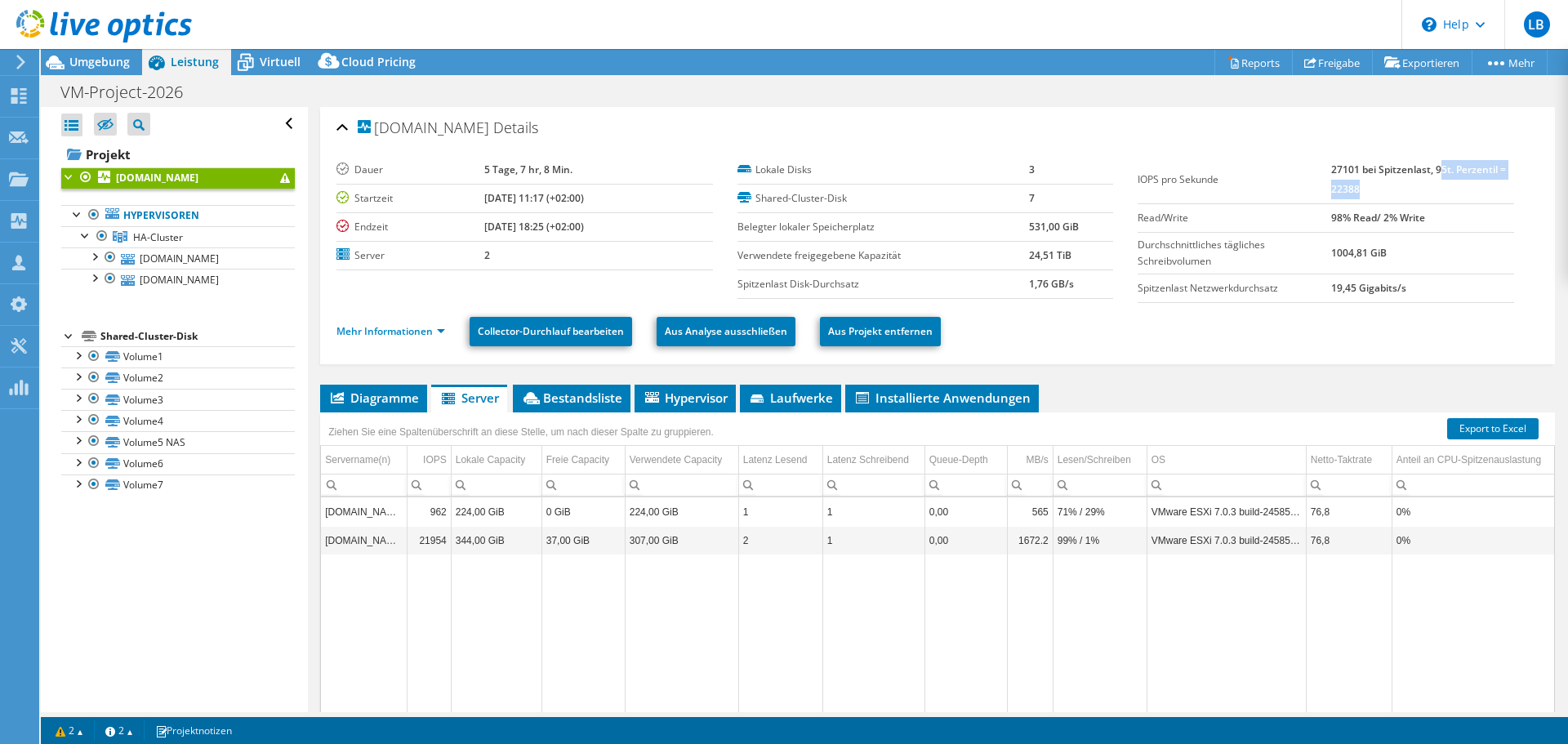
drag, startPoint x: 1431, startPoint y: 173, endPoint x: 1440, endPoint y: 188, distance: 17.5
click at [1440, 188] on td "27101 bei Spitzenlast, 95t. Perzentil = 22388" at bounding box center [1422, 181] width 182 height 48
click at [1331, 175] on b "27101 bei Spitzenlast, 95t. Perzentil = 22388" at bounding box center [1419, 179] width 175 height 33
drag, startPoint x: 1318, startPoint y: 188, endPoint x: 1353, endPoint y: 194, distance: 35.5
click at [1353, 194] on tr "IOPS pro Sekunde 27101 bei Spitzenlast, 95t. Perzentil = 22388" at bounding box center [1326, 181] width 376 height 48
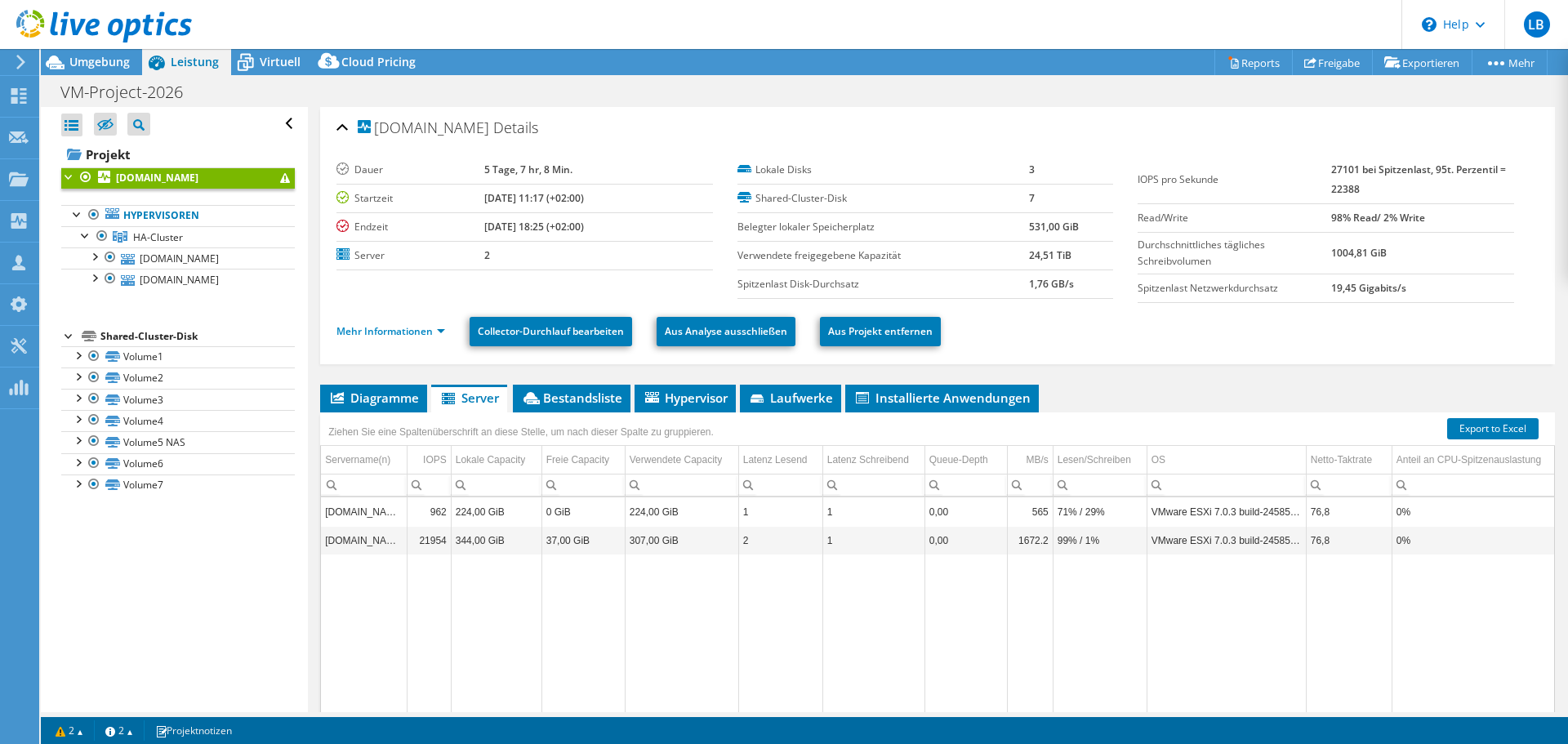
click at [1353, 194] on td "27101 bei Spitzenlast, 95t. Perzentil = 22388" at bounding box center [1422, 181] width 182 height 48
drag, startPoint x: 1353, startPoint y: 194, endPoint x: 1330, endPoint y: 196, distance: 23.1
click at [1331, 196] on td "27101 bei Spitzenlast, 95t. Perzentil = 22388" at bounding box center [1422, 181] width 182 height 48
click at [99, 282] on div at bounding box center [94, 277] width 16 height 16
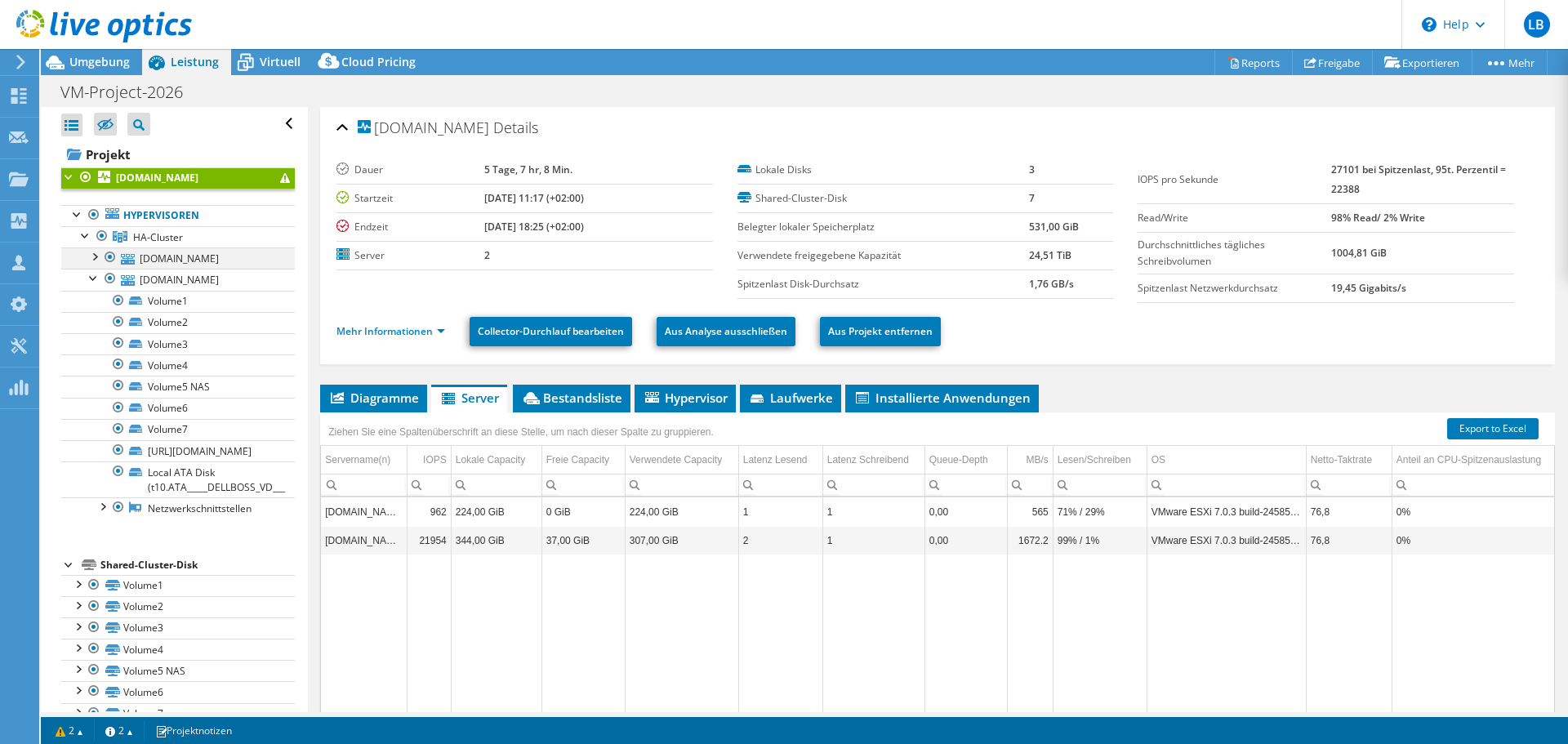
click at [97, 260] on div at bounding box center [94, 256] width 16 height 16
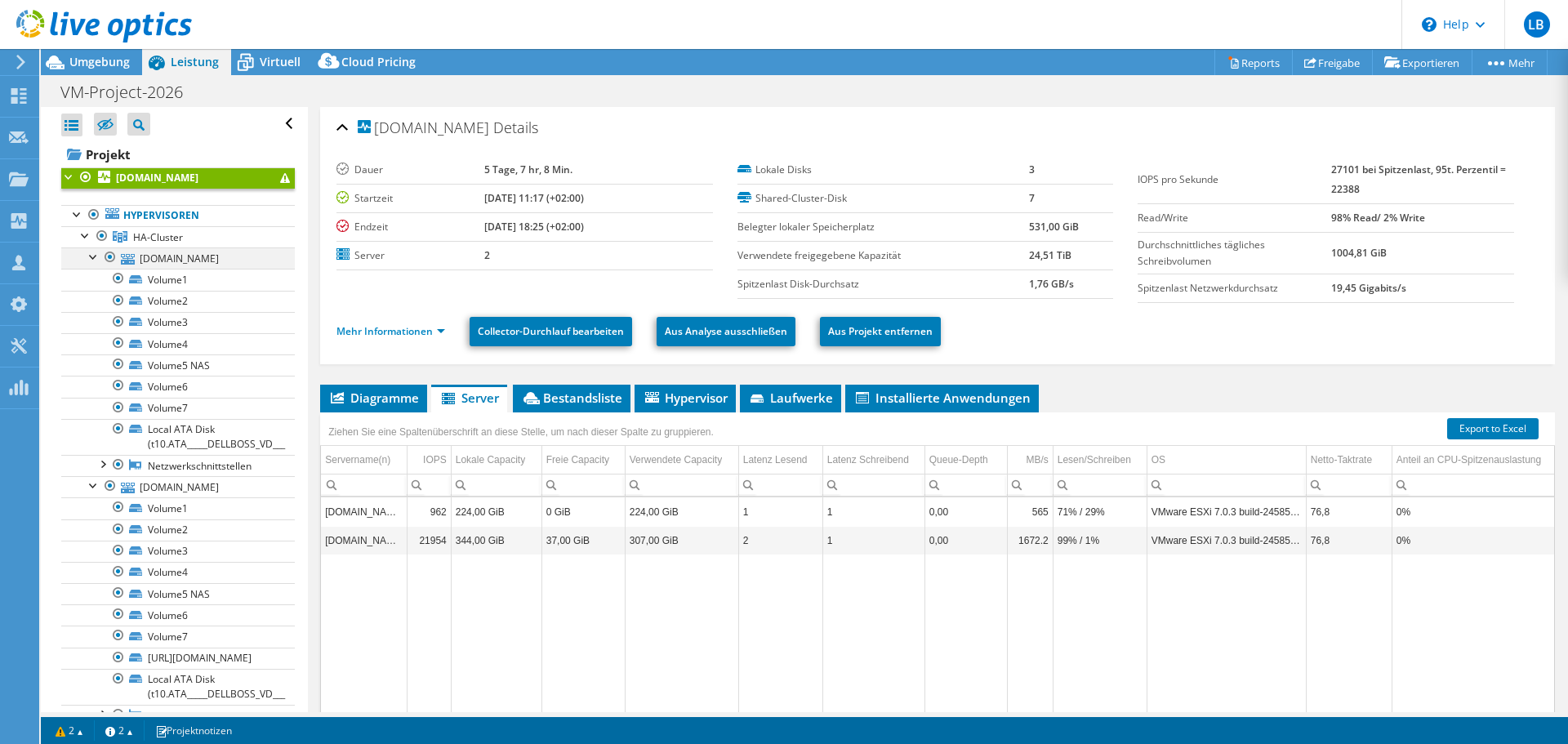
click at [97, 260] on div at bounding box center [94, 256] width 16 height 16
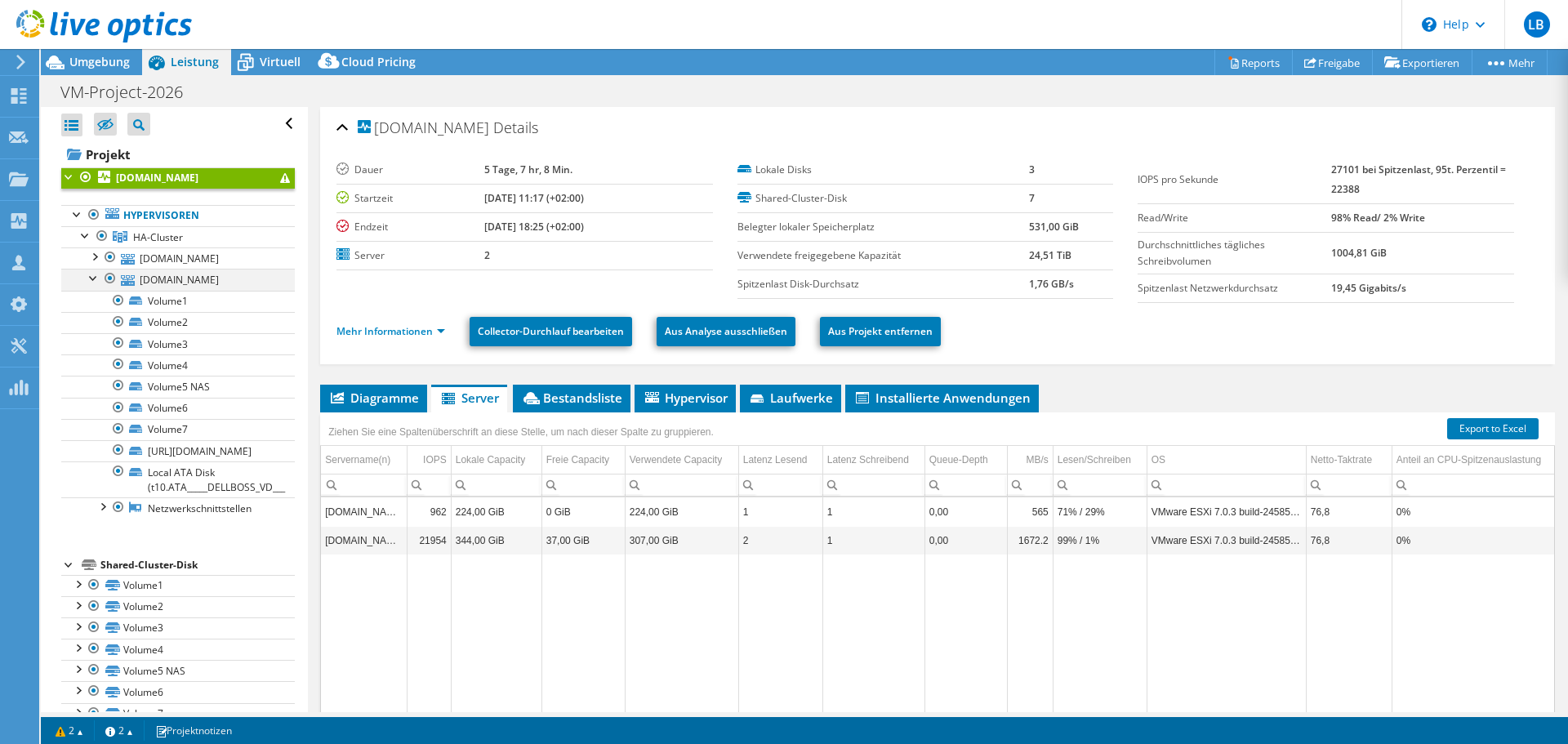
click at [94, 279] on div at bounding box center [94, 277] width 16 height 16
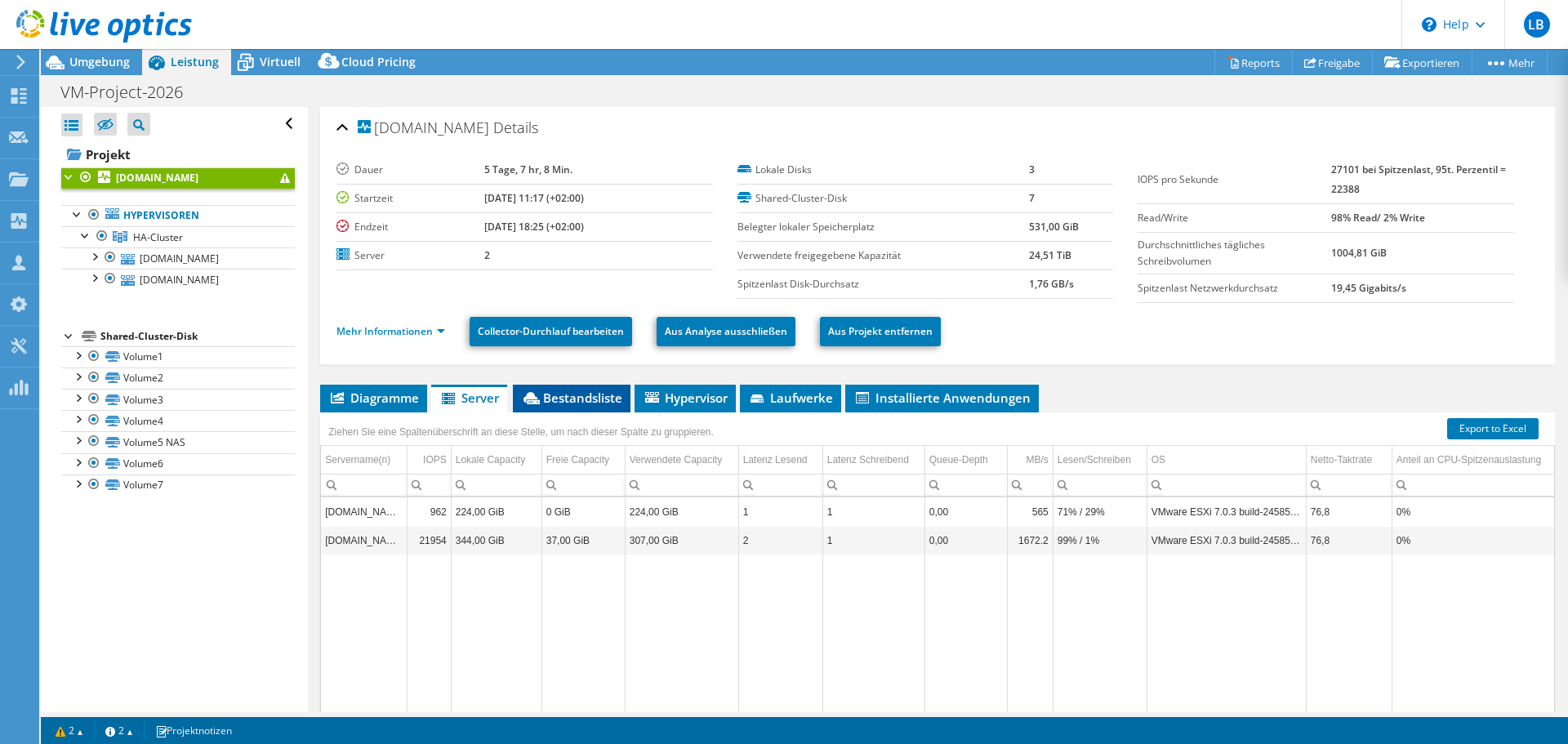
click at [551, 406] on li "Bestandsliste" at bounding box center [572, 398] width 118 height 28
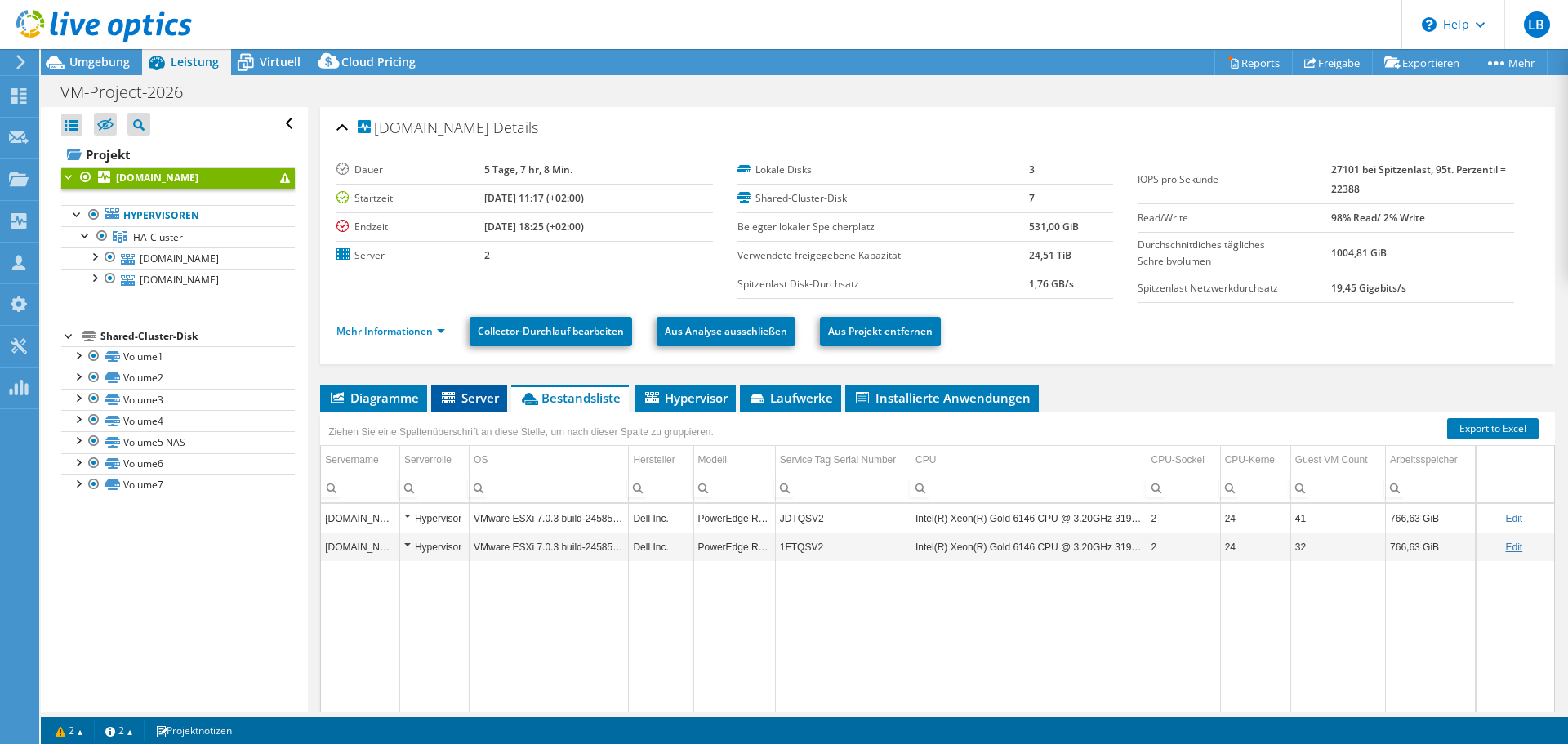
click at [451, 408] on li "Server" at bounding box center [468, 398] width 76 height 28
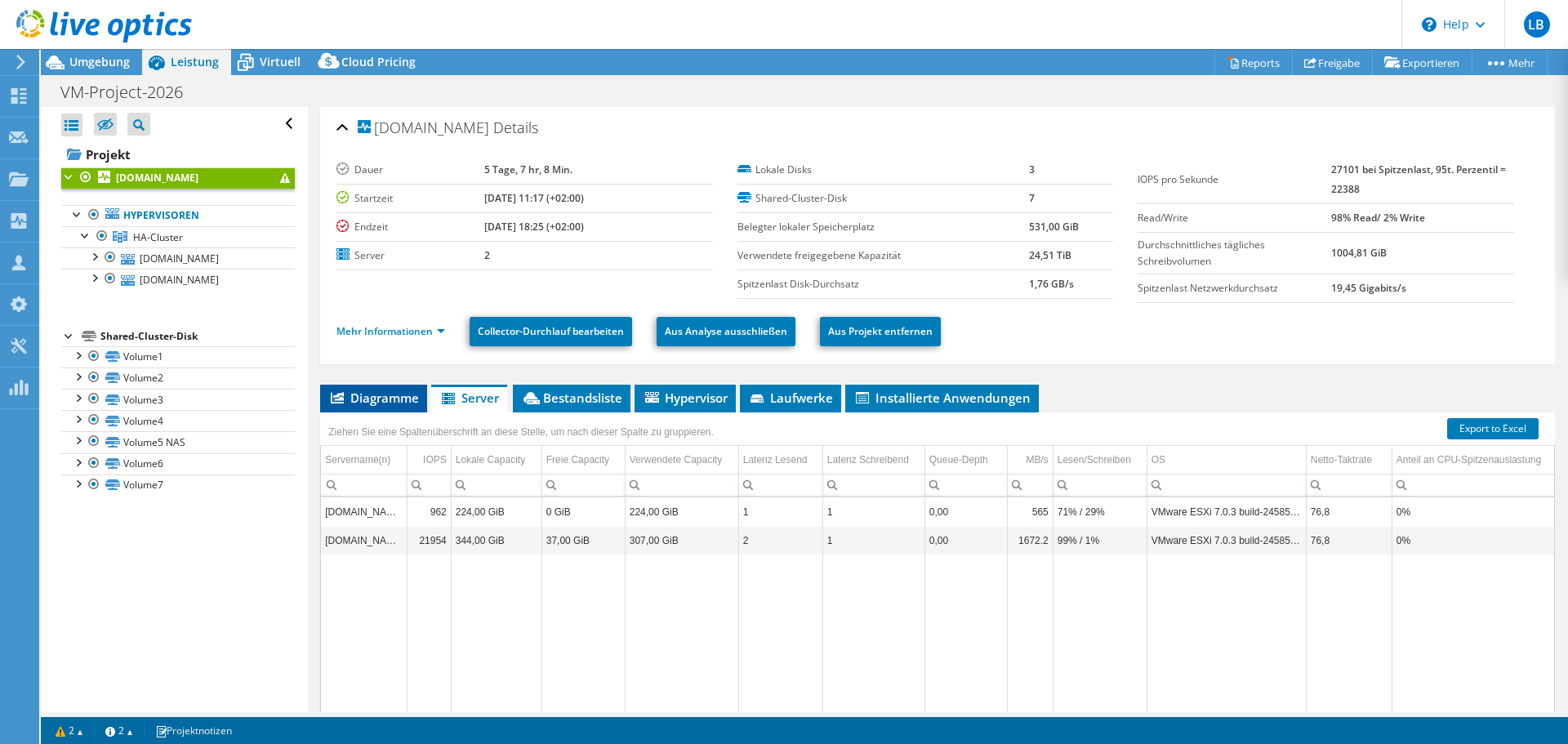
click at [374, 397] on span "Diagramme" at bounding box center [373, 398] width 90 height 16
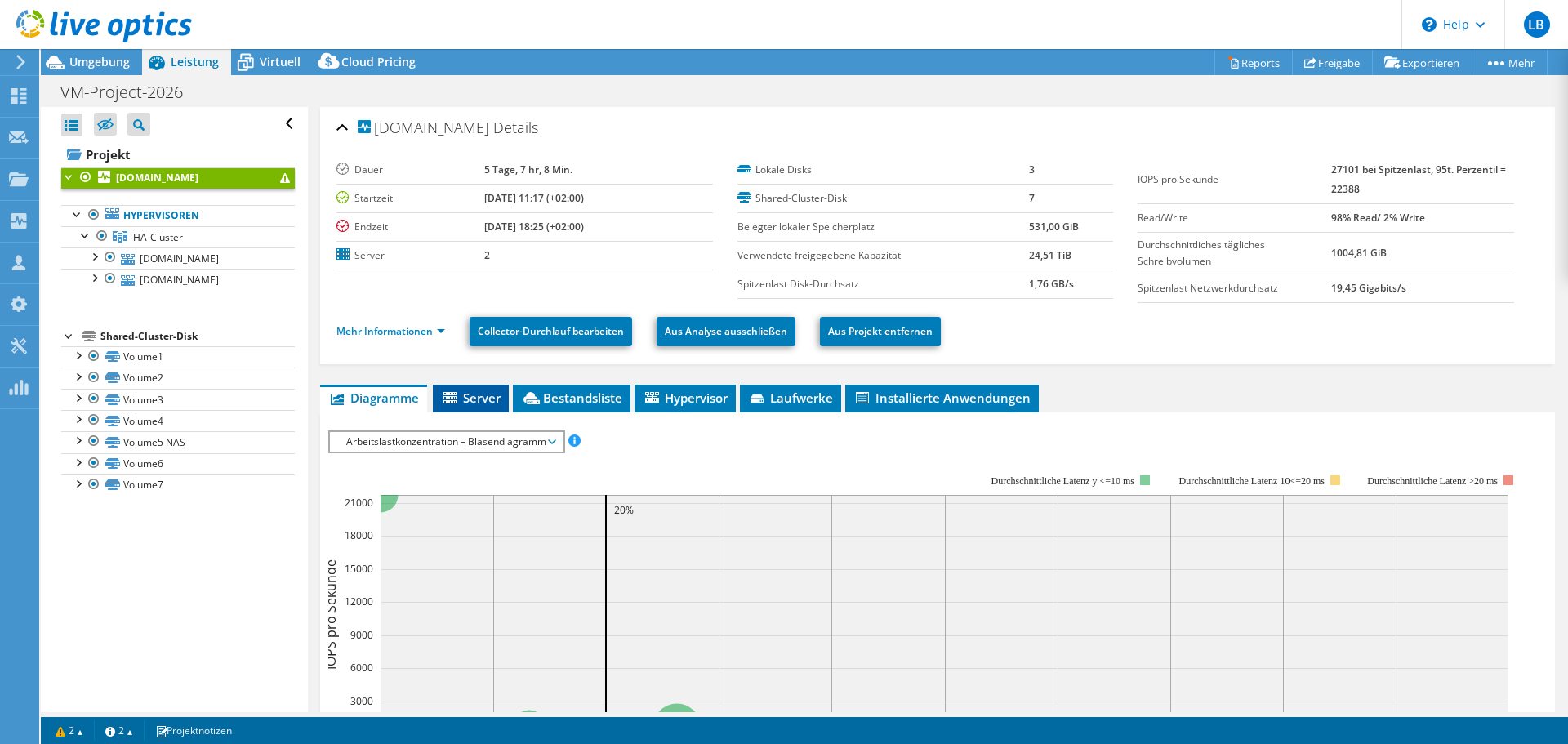
click at [497, 399] on span "Server" at bounding box center [470, 398] width 60 height 16
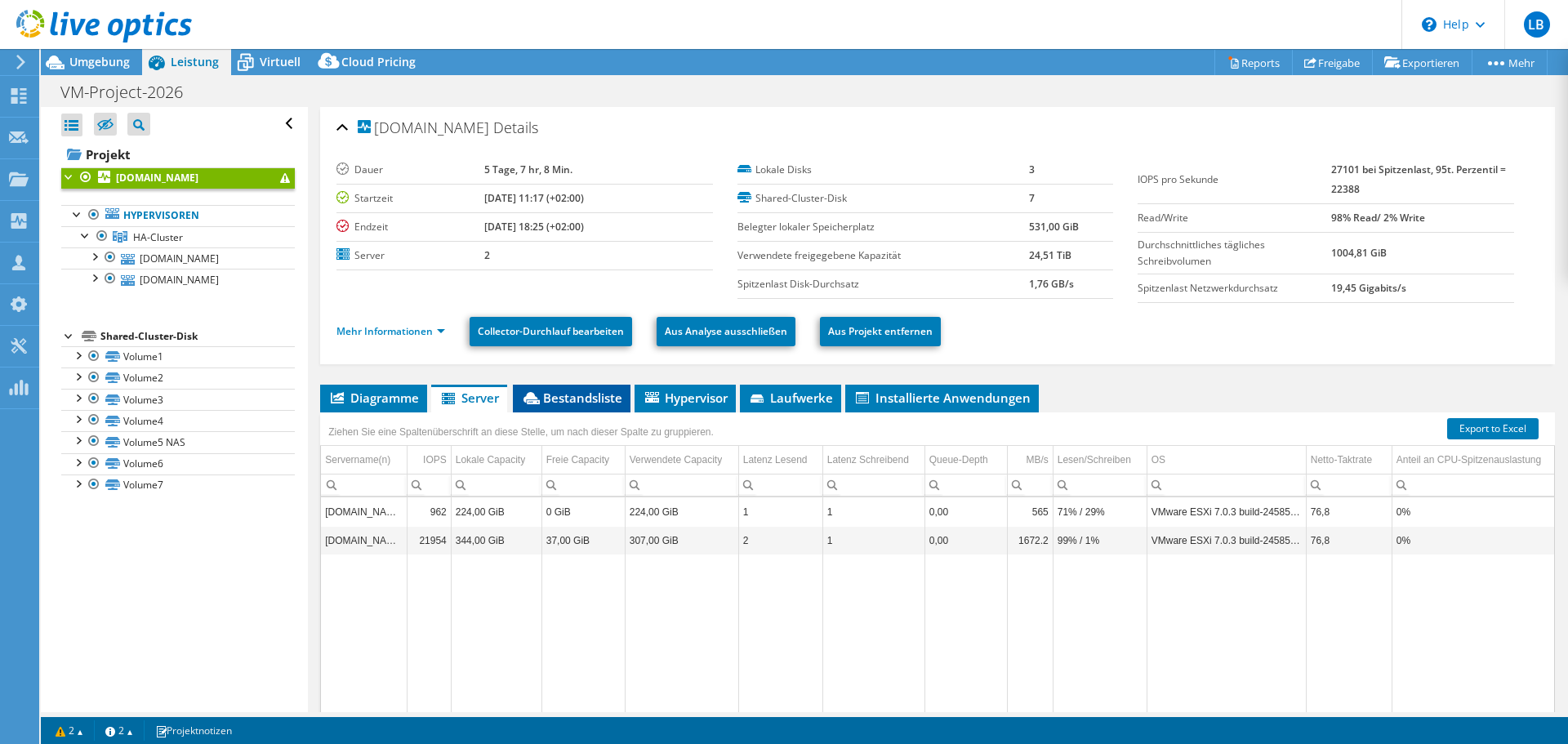
click at [564, 409] on li "Bestandsliste" at bounding box center [572, 398] width 118 height 28
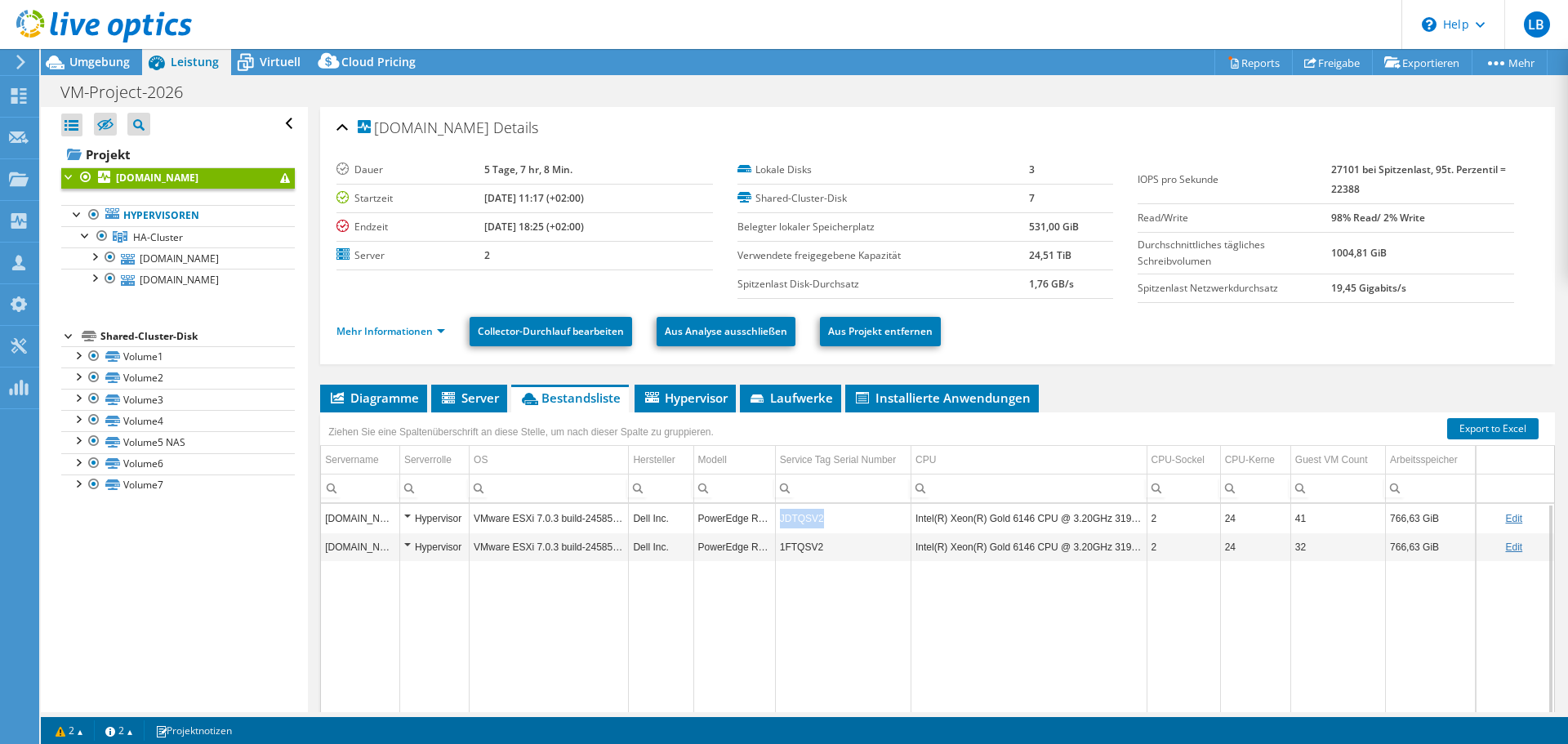
drag, startPoint x: 839, startPoint y: 524, endPoint x: 780, endPoint y: 529, distance: 59.2
click at [780, 529] on td "JDTQSV2" at bounding box center [843, 519] width 136 height 29
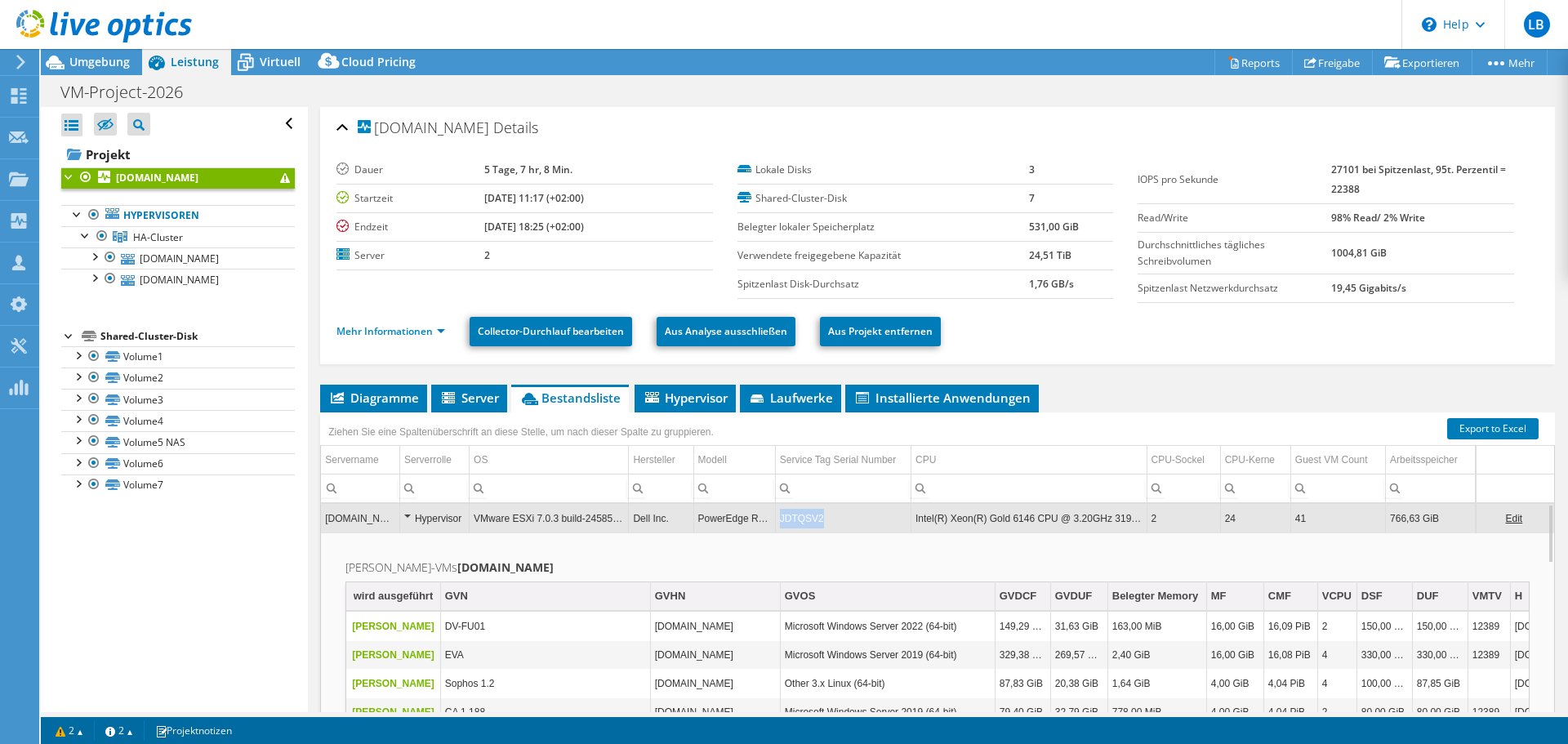
drag, startPoint x: 824, startPoint y: 522, endPoint x: 779, endPoint y: 526, distance: 45.2
click at [779, 526] on td "JDTQSV2" at bounding box center [843, 519] width 136 height 29
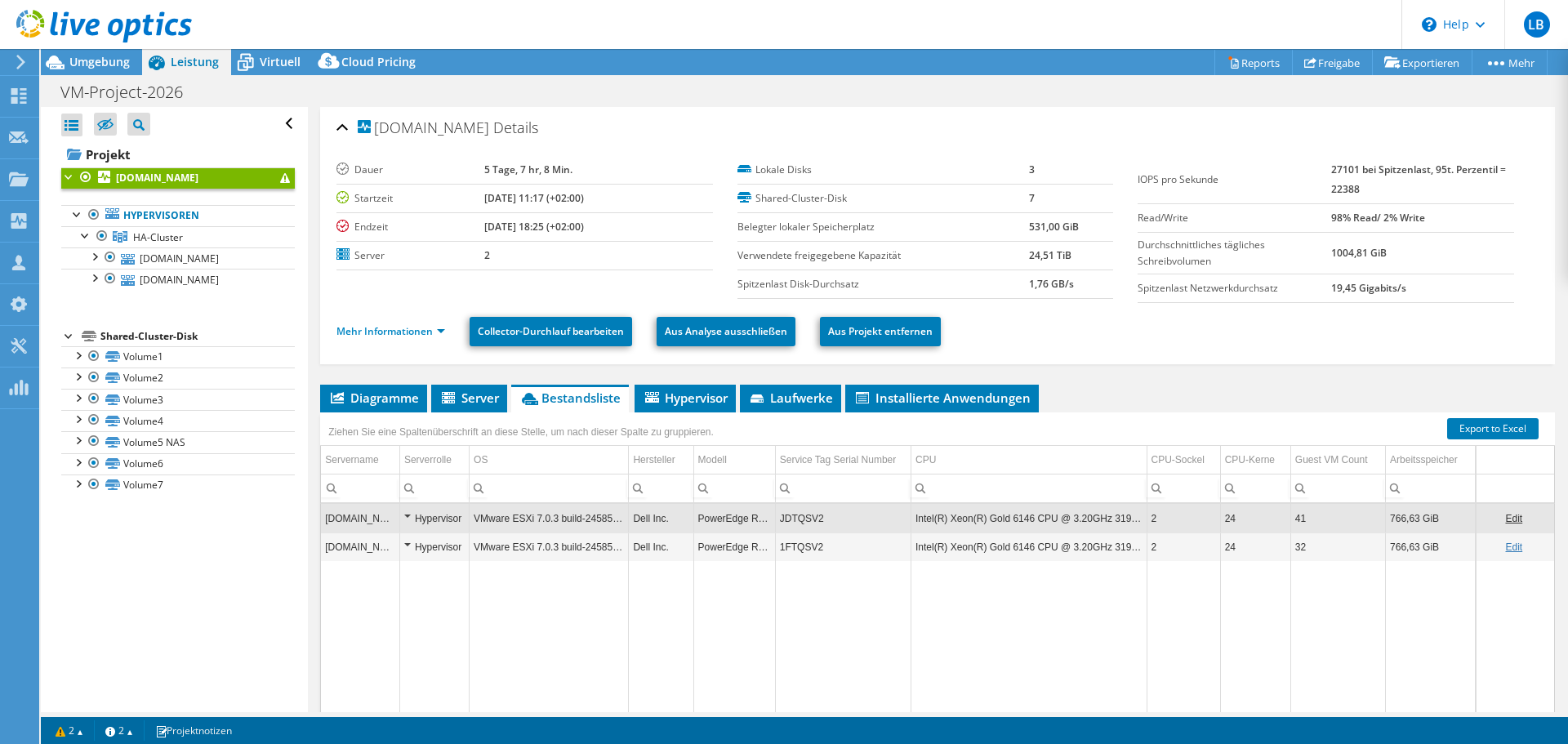
copy td "JDTQSV2"
drag, startPoint x: 820, startPoint y: 517, endPoint x: 780, endPoint y: 521, distance: 40.2
click at [780, 521] on td "JDTQSV2" at bounding box center [843, 519] width 136 height 29
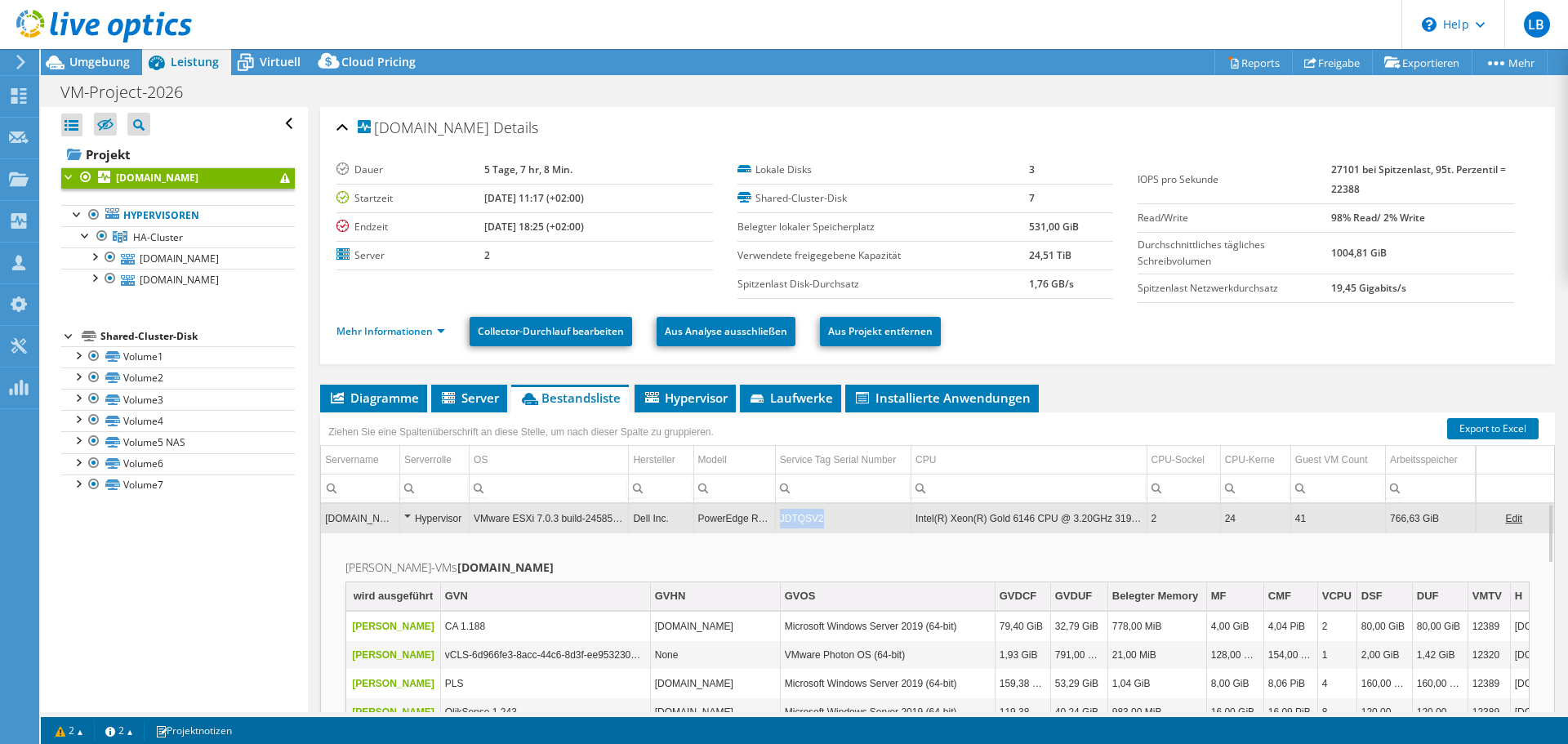
drag, startPoint x: 830, startPoint y: 520, endPoint x: 777, endPoint y: 516, distance: 53.2
click at [777, 516] on td "JDTQSV2" at bounding box center [843, 519] width 136 height 29
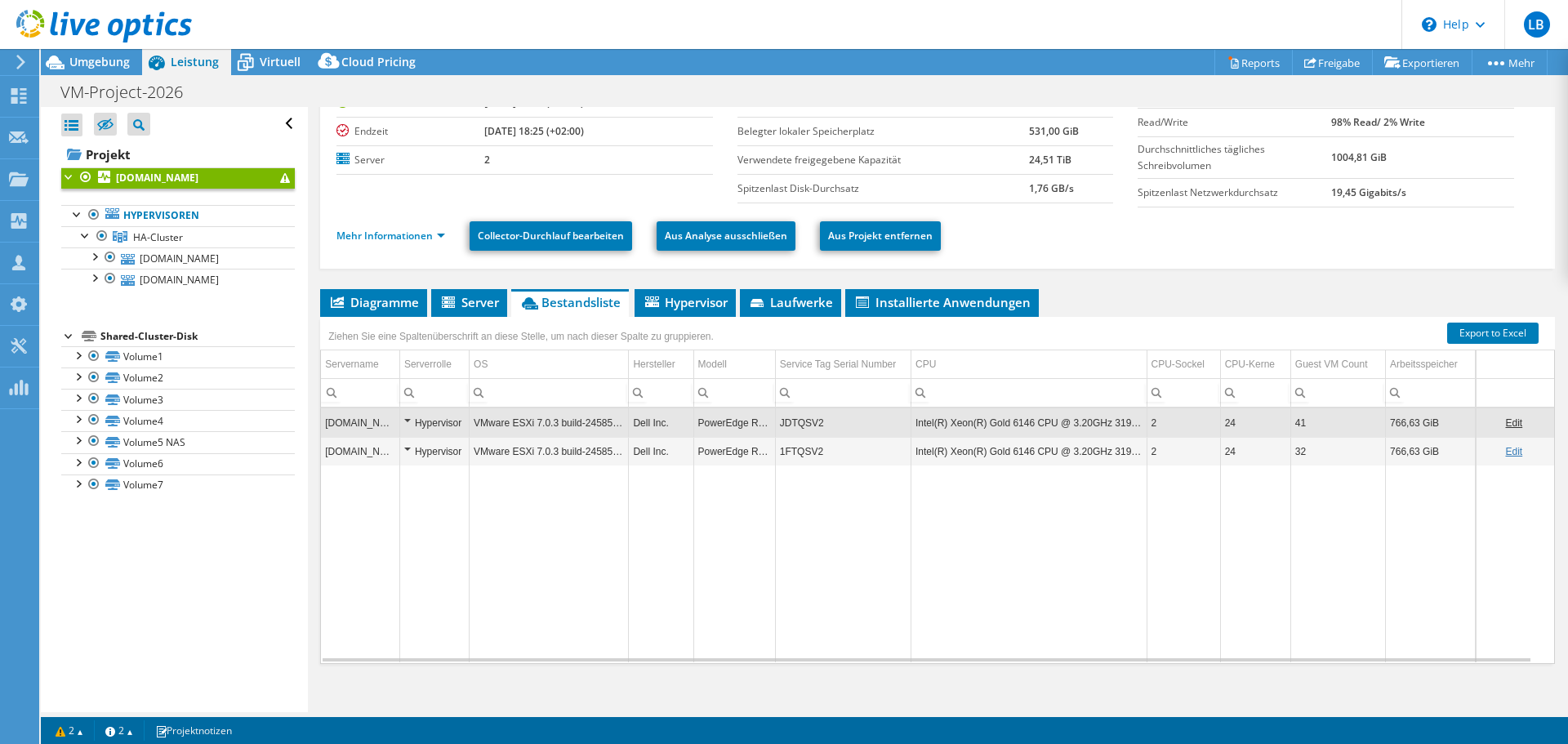
scroll to position [109, 0]
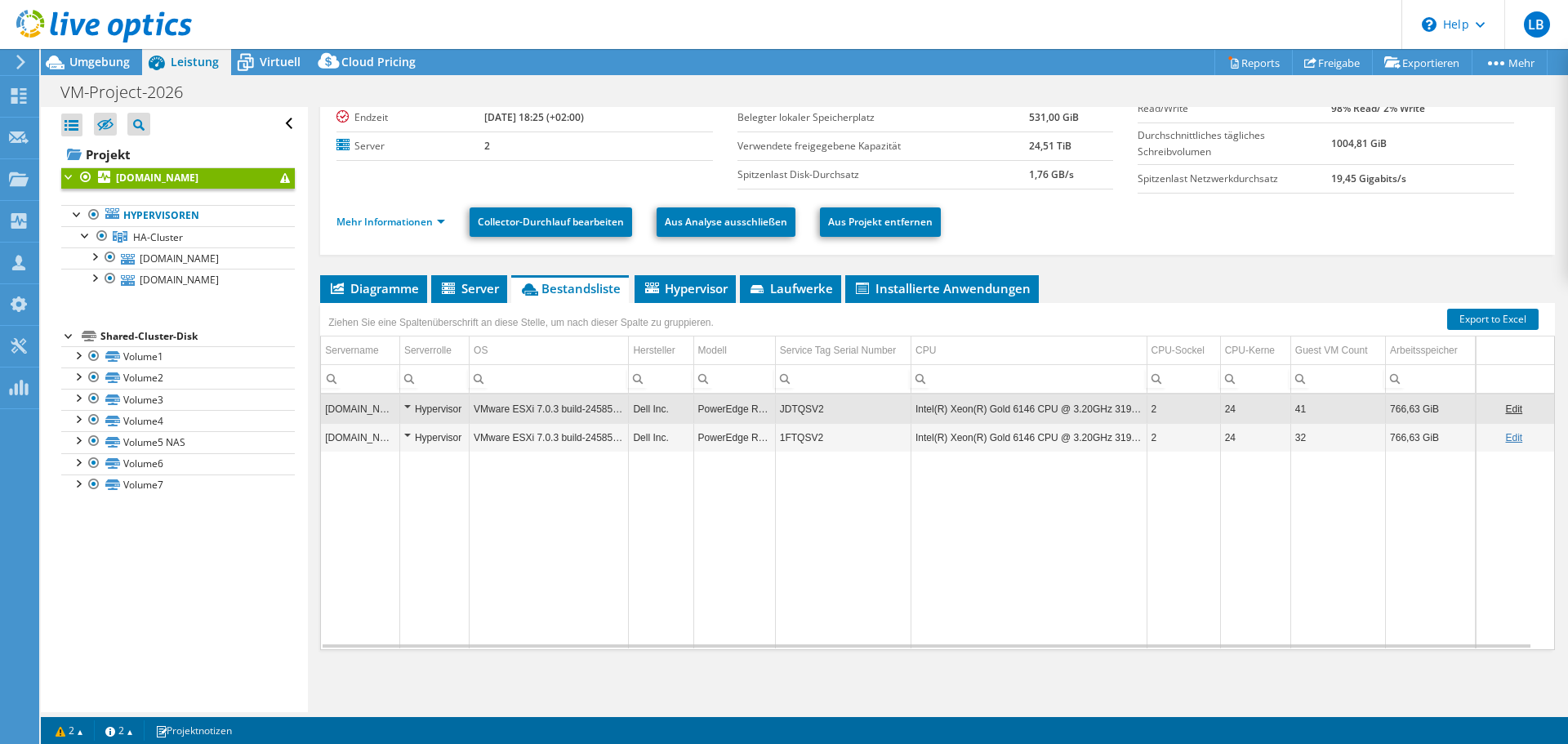
click at [1507, 408] on link "Edit" at bounding box center [1513, 409] width 17 height 12
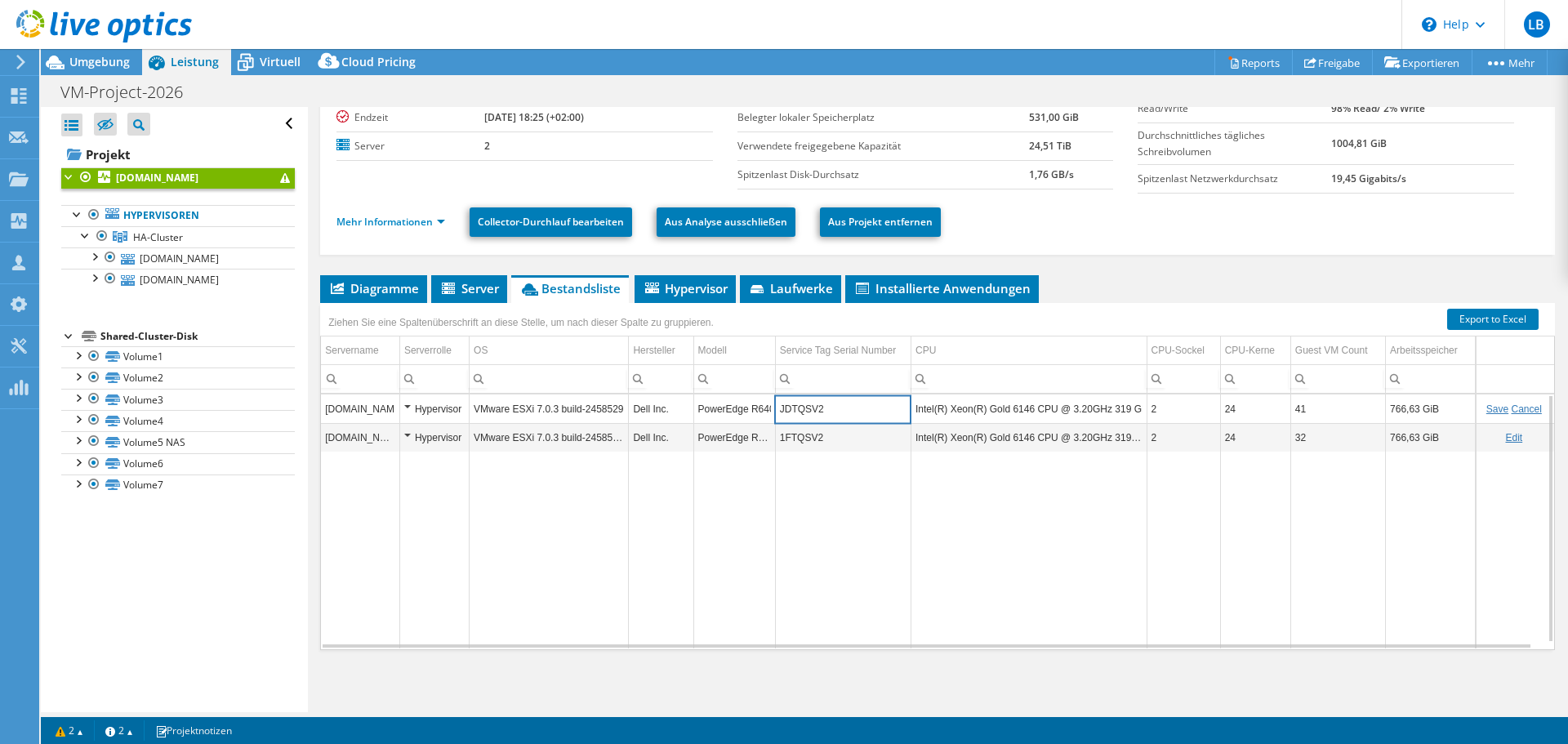
drag, startPoint x: 843, startPoint y: 412, endPoint x: 763, endPoint y: 412, distance: 80.0
click at [763, 412] on tr "[DOMAIN_NAME] Hypervisor VMware ESXi 7.0.3 build-24585291 Dell Inc. PowerEdge R…" at bounding box center [938, 409] width 1234 height 29
